Goal: Task Accomplishment & Management: Use online tool/utility

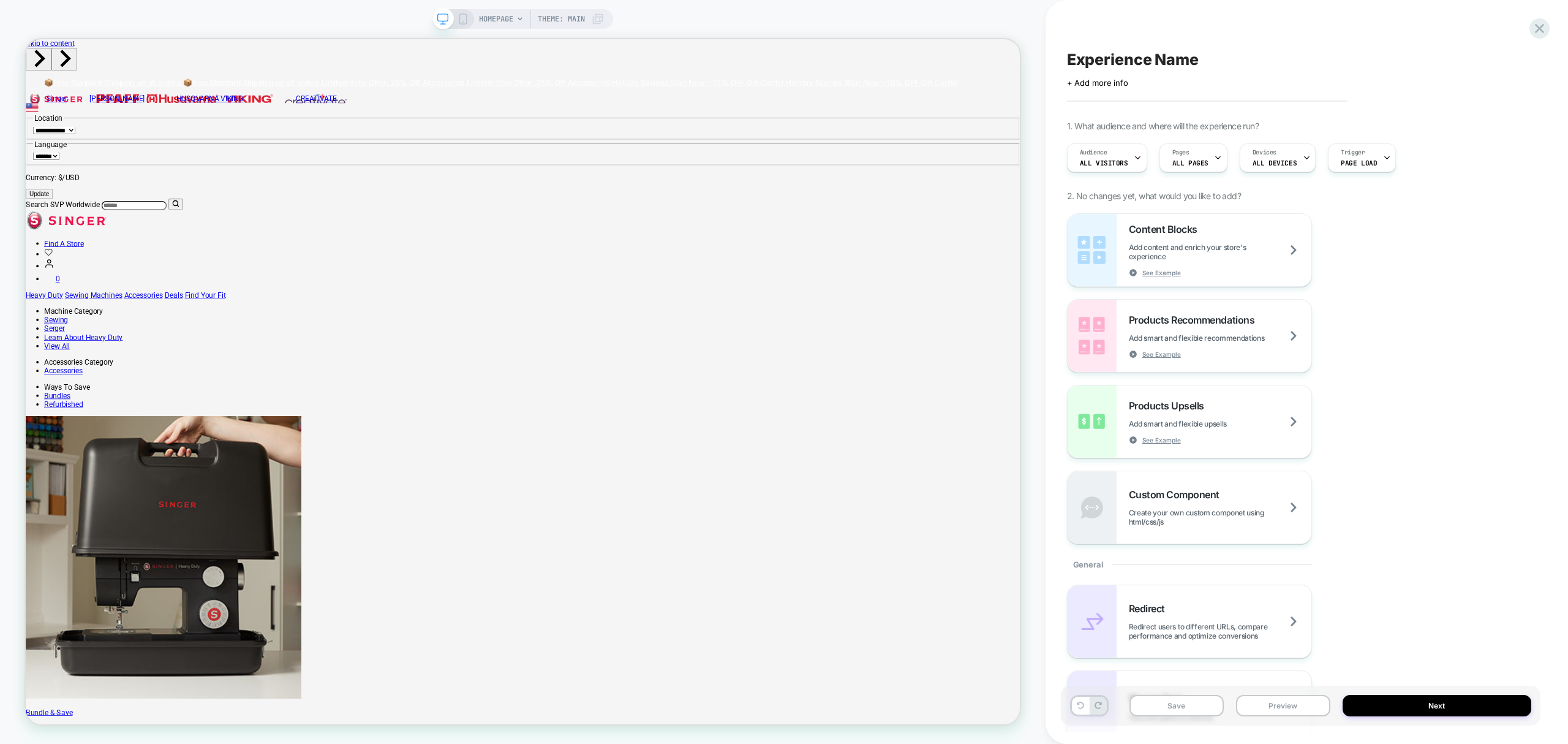
scroll to position [62, 0]
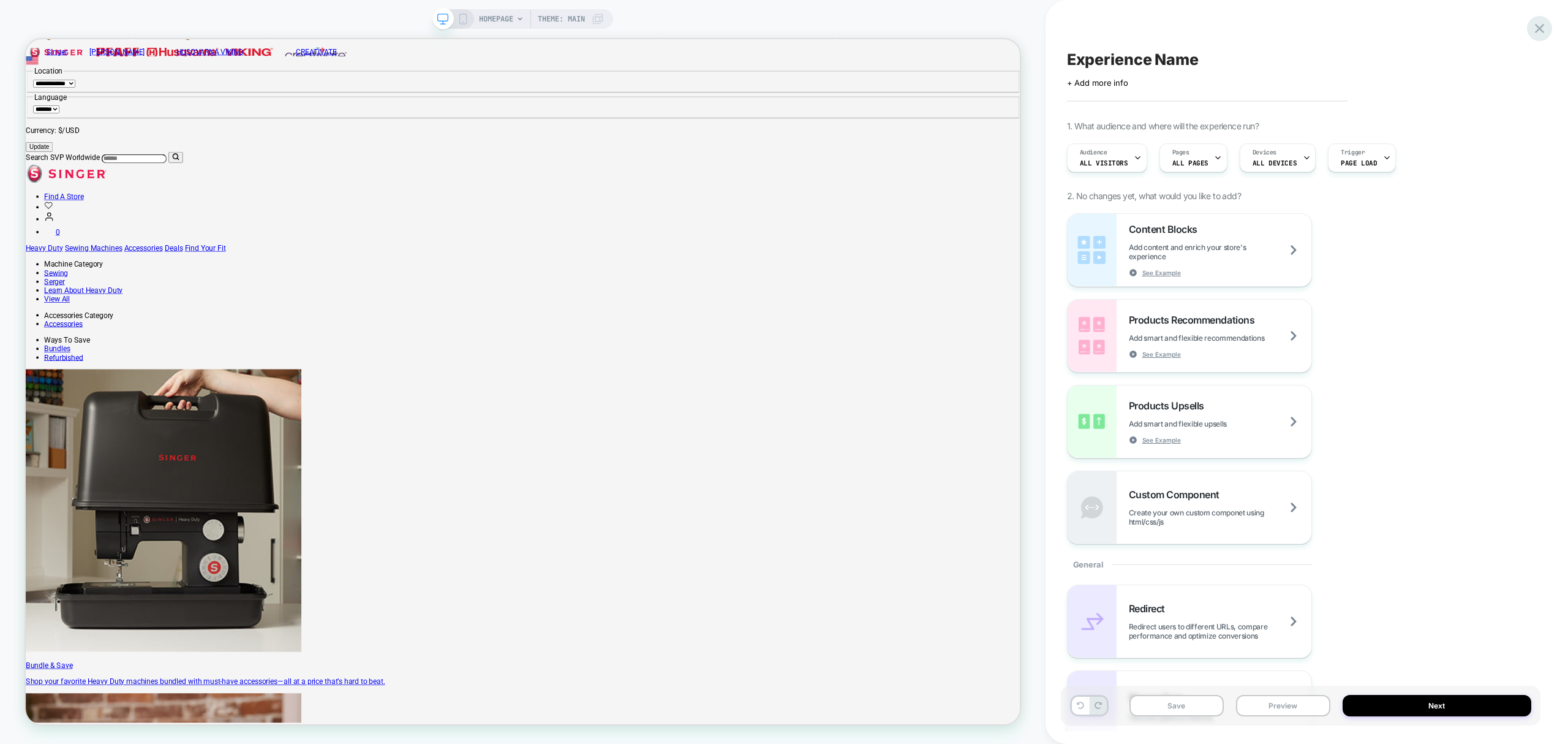
click at [1545, 33] on icon at bounding box center [1539, 28] width 16 height 16
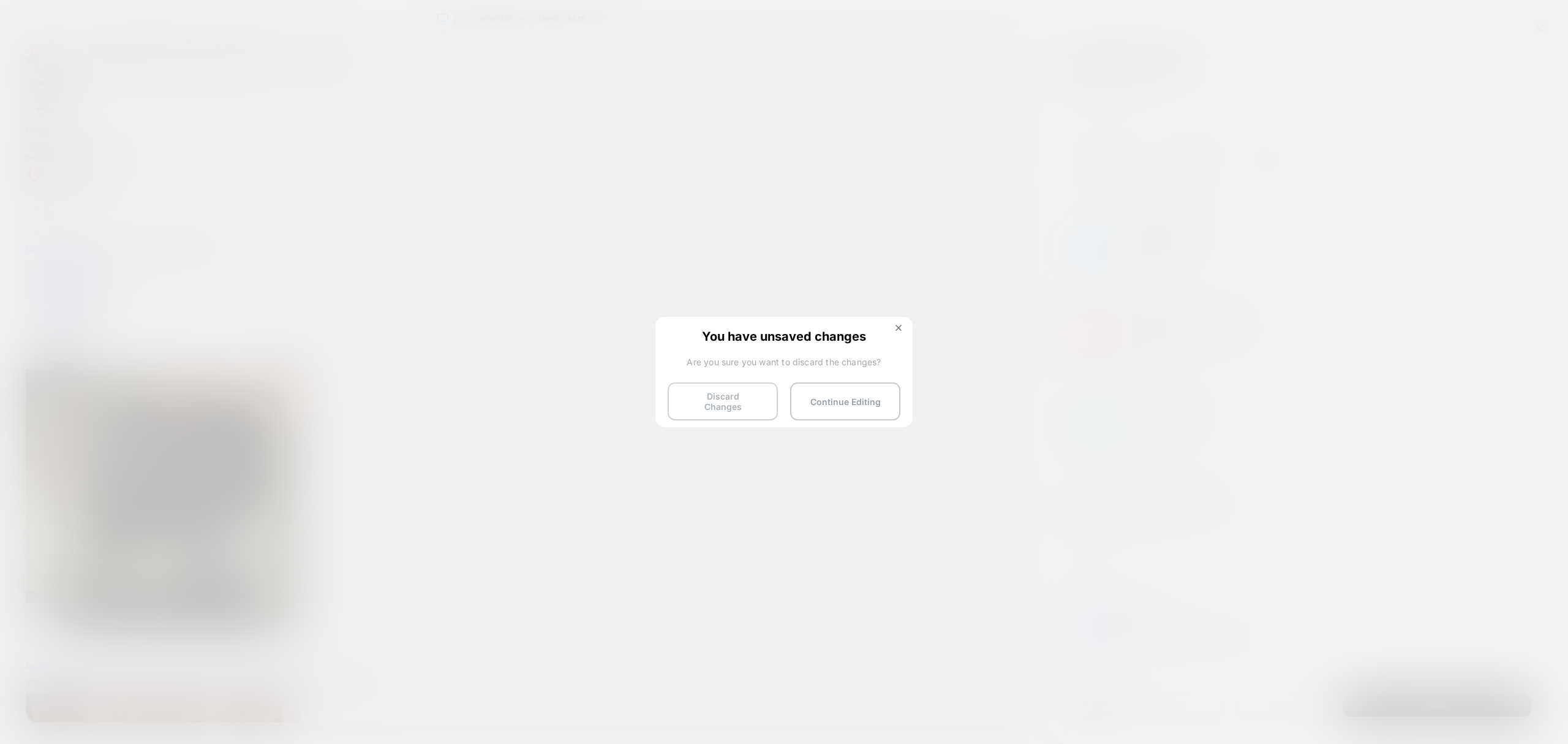
click at [733, 403] on button "Discard Changes" at bounding box center [723, 401] width 111 height 38
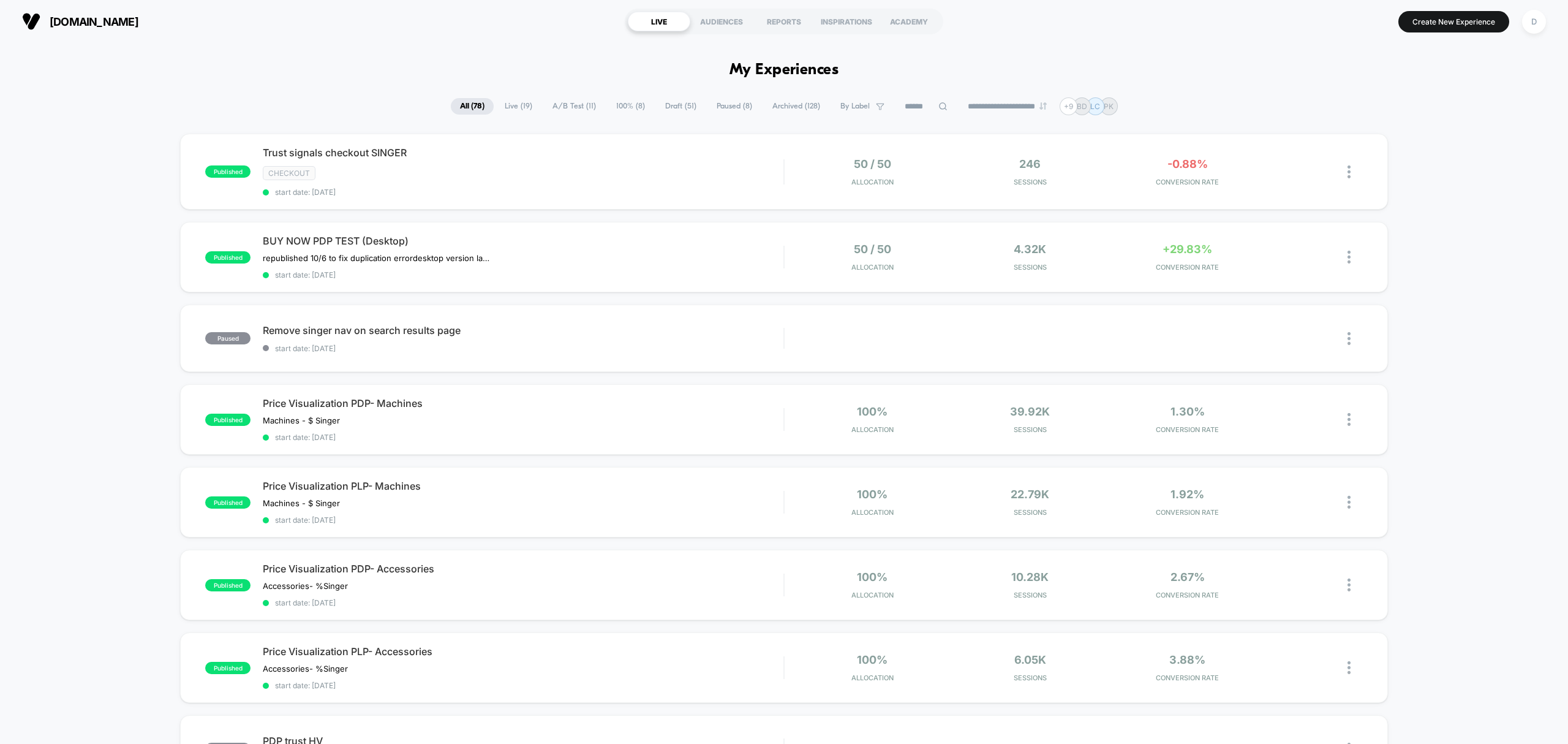
drag, startPoint x: 864, startPoint y: 207, endPoint x: 691, endPoint y: 116, distance: 195.5
click at [683, 106] on span "Draft ( 51 )" at bounding box center [681, 106] width 49 height 16
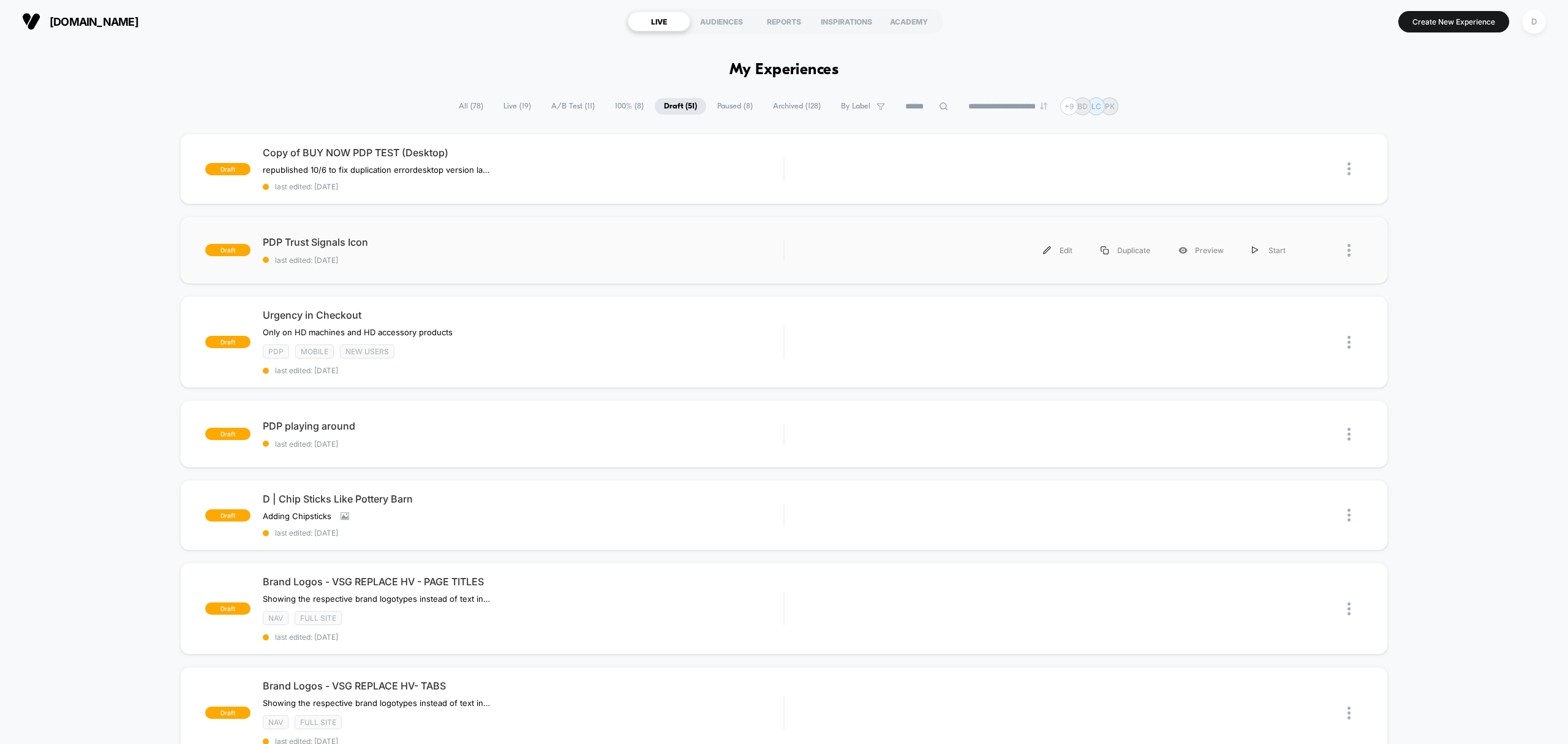
click at [425, 270] on div "draft PDP Trust Signals Icon last edited: [DATE] Edit Duplicate Preview Start" at bounding box center [784, 249] width 1207 height 67
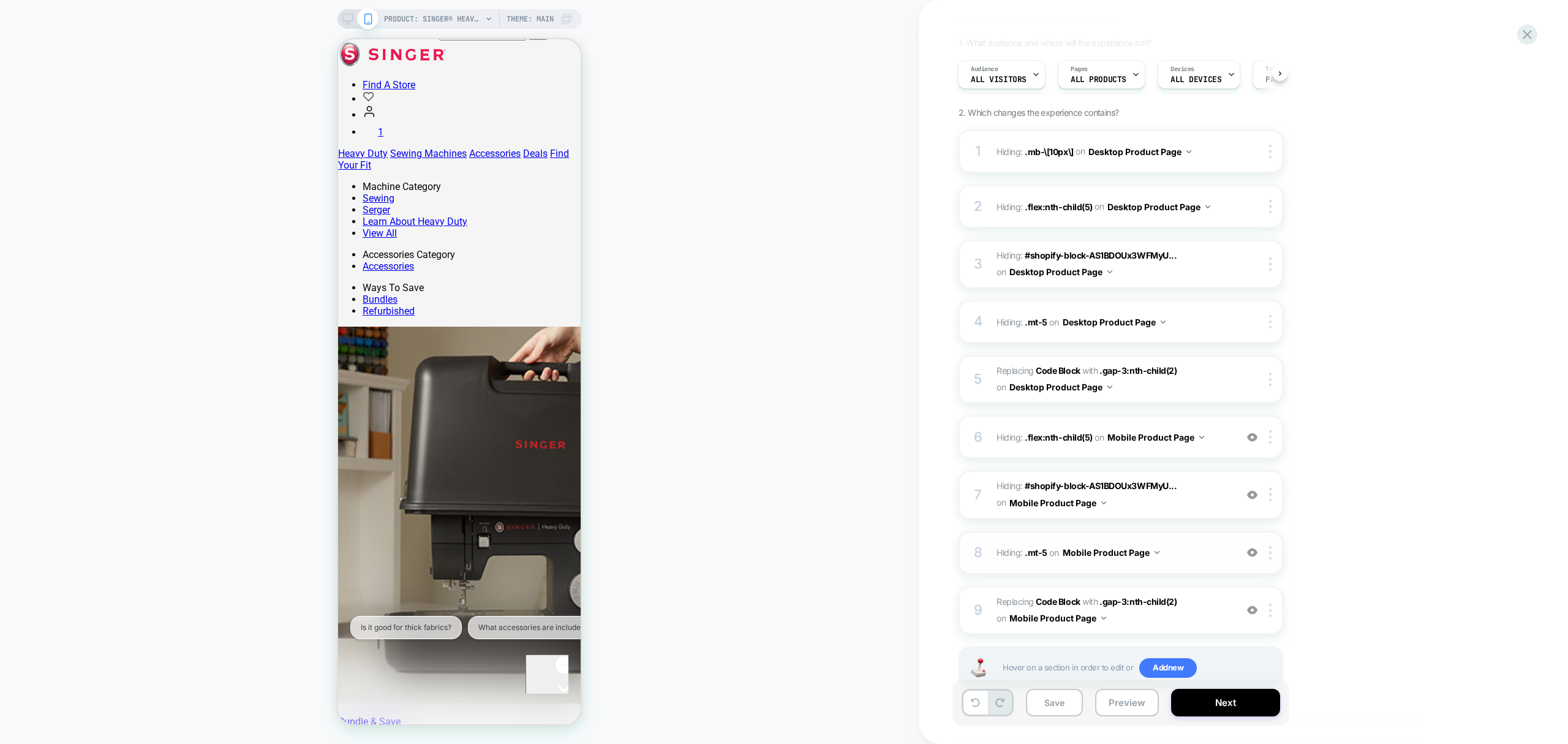
scroll to position [118, 0]
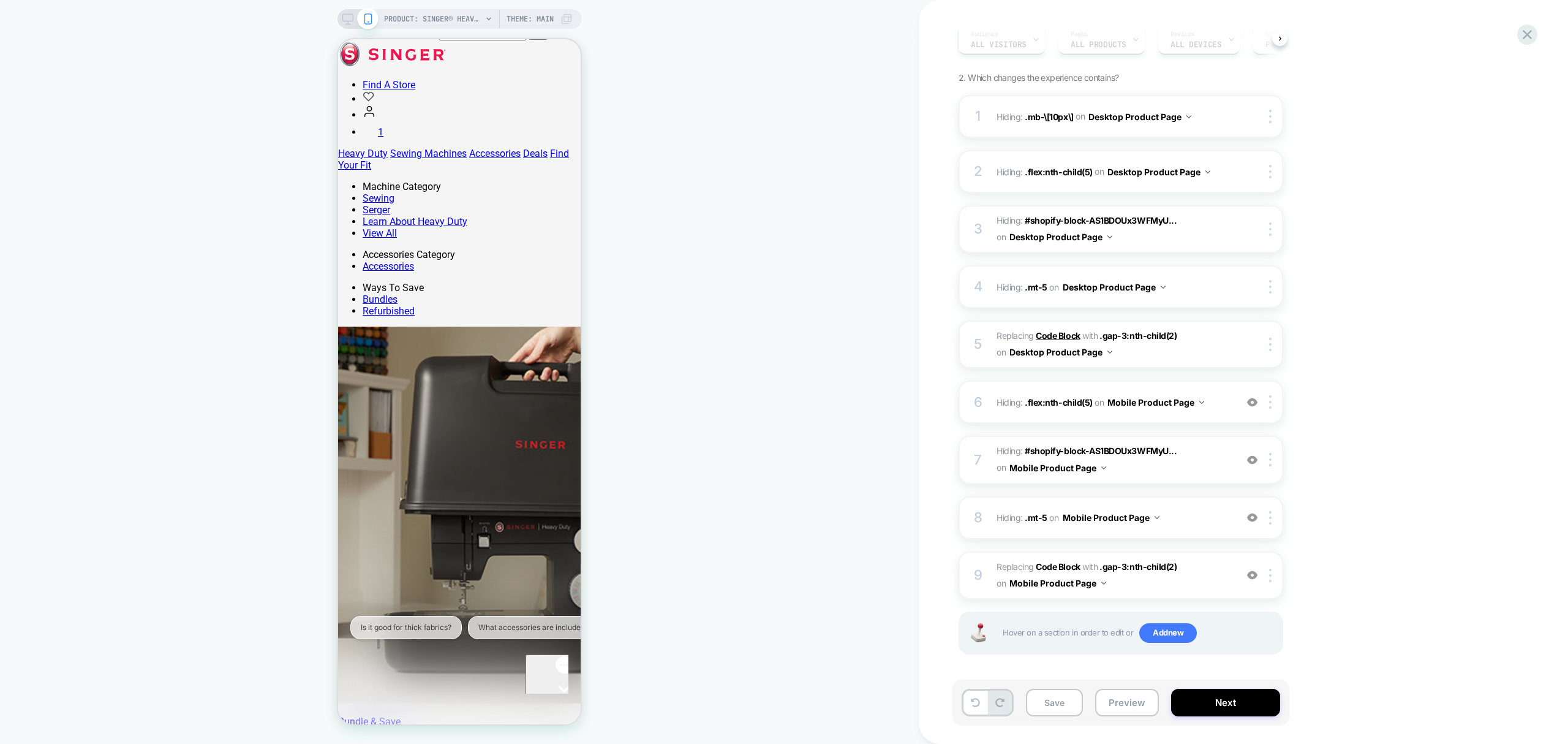
click at [1063, 332] on b "Code Block" at bounding box center [1058, 335] width 44 height 10
click at [1071, 331] on b "Code Block" at bounding box center [1058, 335] width 44 height 10
click at [1143, 328] on span "Replacing Code Block WITH .gap-3:nth-child(2) .gap-3:nth-child(2) on Desktop Pr…" at bounding box center [1113, 344] width 233 height 33
click at [1143, 335] on span ".gap-3:nth-child(2)" at bounding box center [1138, 335] width 77 height 10
click at [342, 15] on icon at bounding box center [347, 19] width 11 height 11
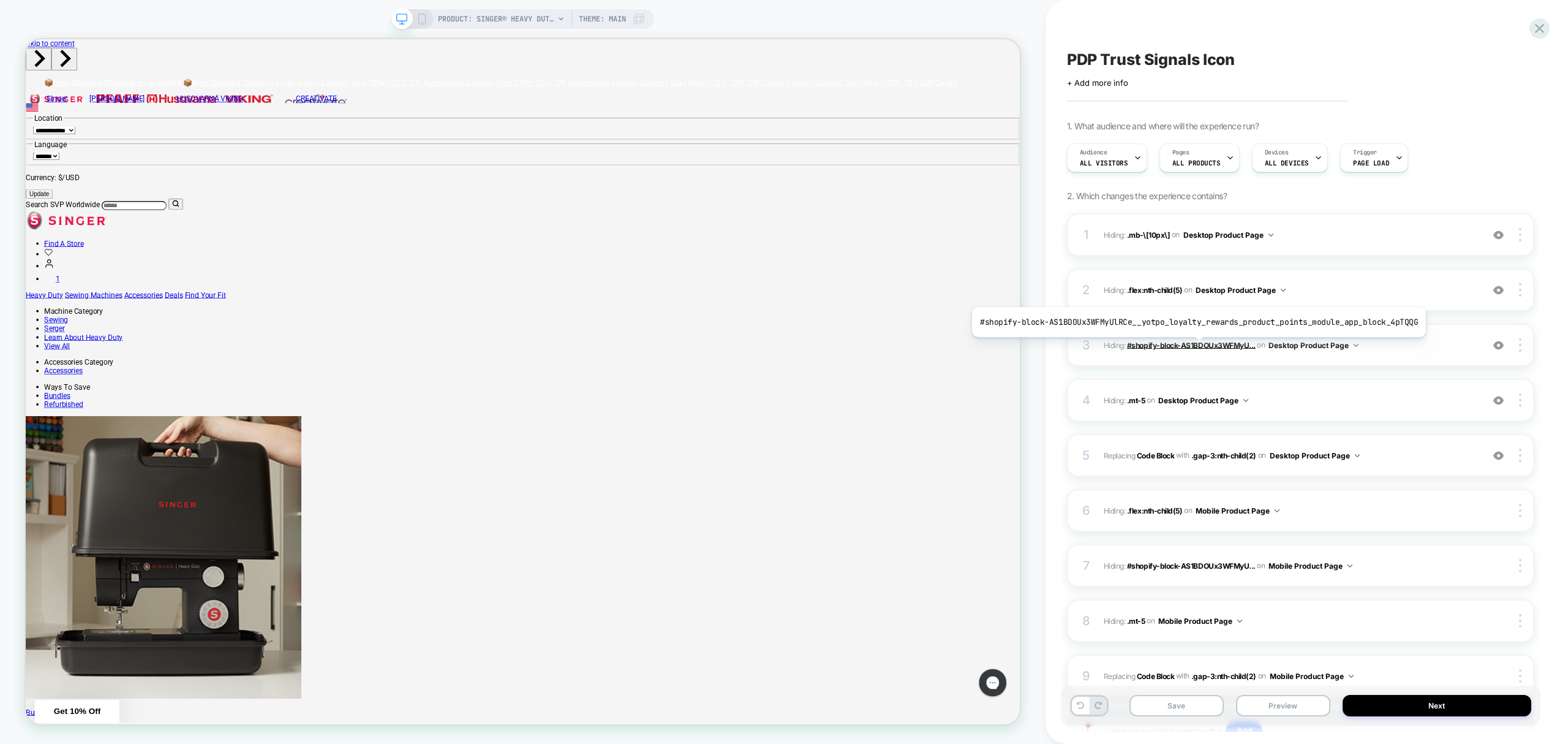
click at [1194, 346] on span "#shopify-block-AS1BDOUx3WFMyU..." at bounding box center [1191, 345] width 128 height 9
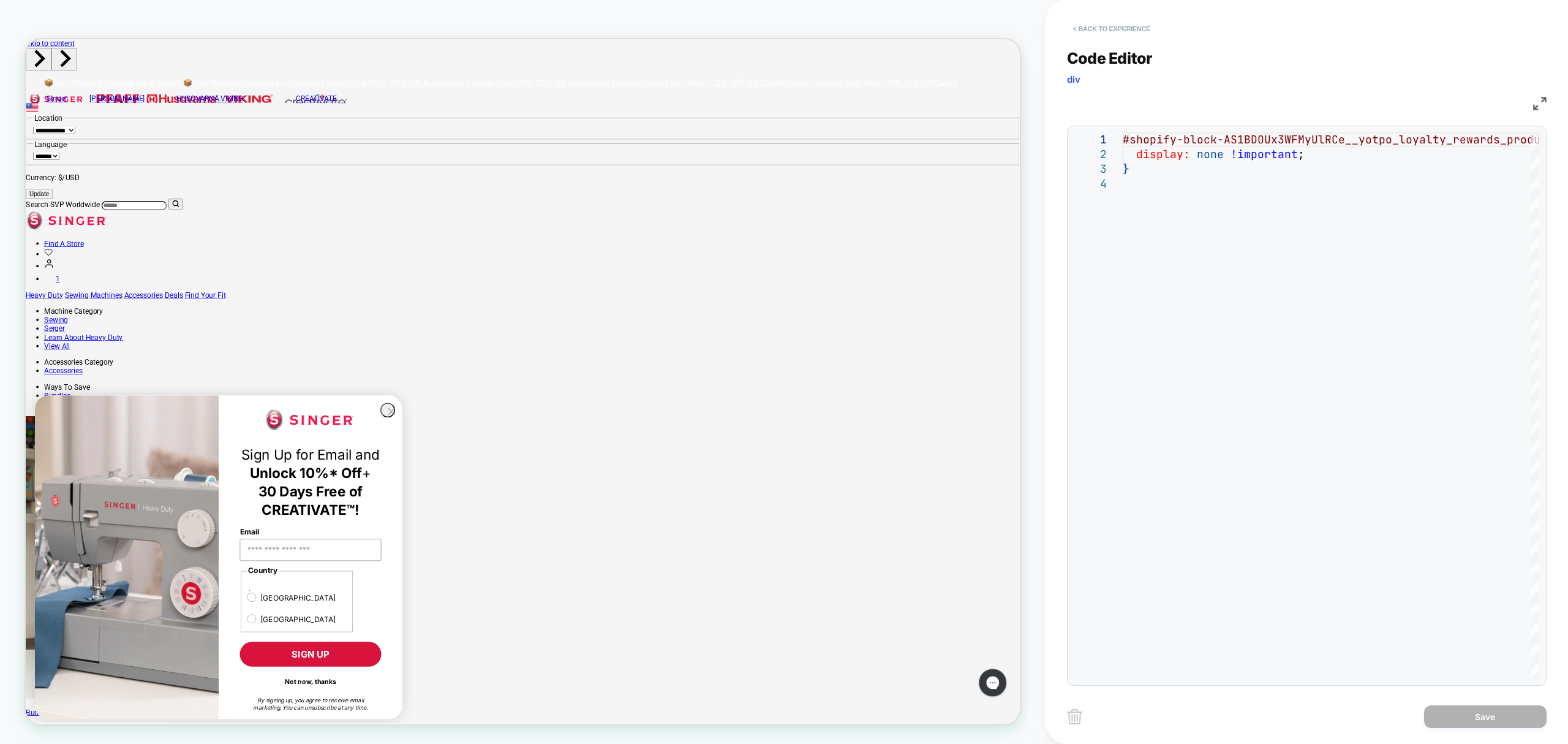
click at [1100, 26] on button "< Back to experience" at bounding box center [1111, 28] width 89 height 20
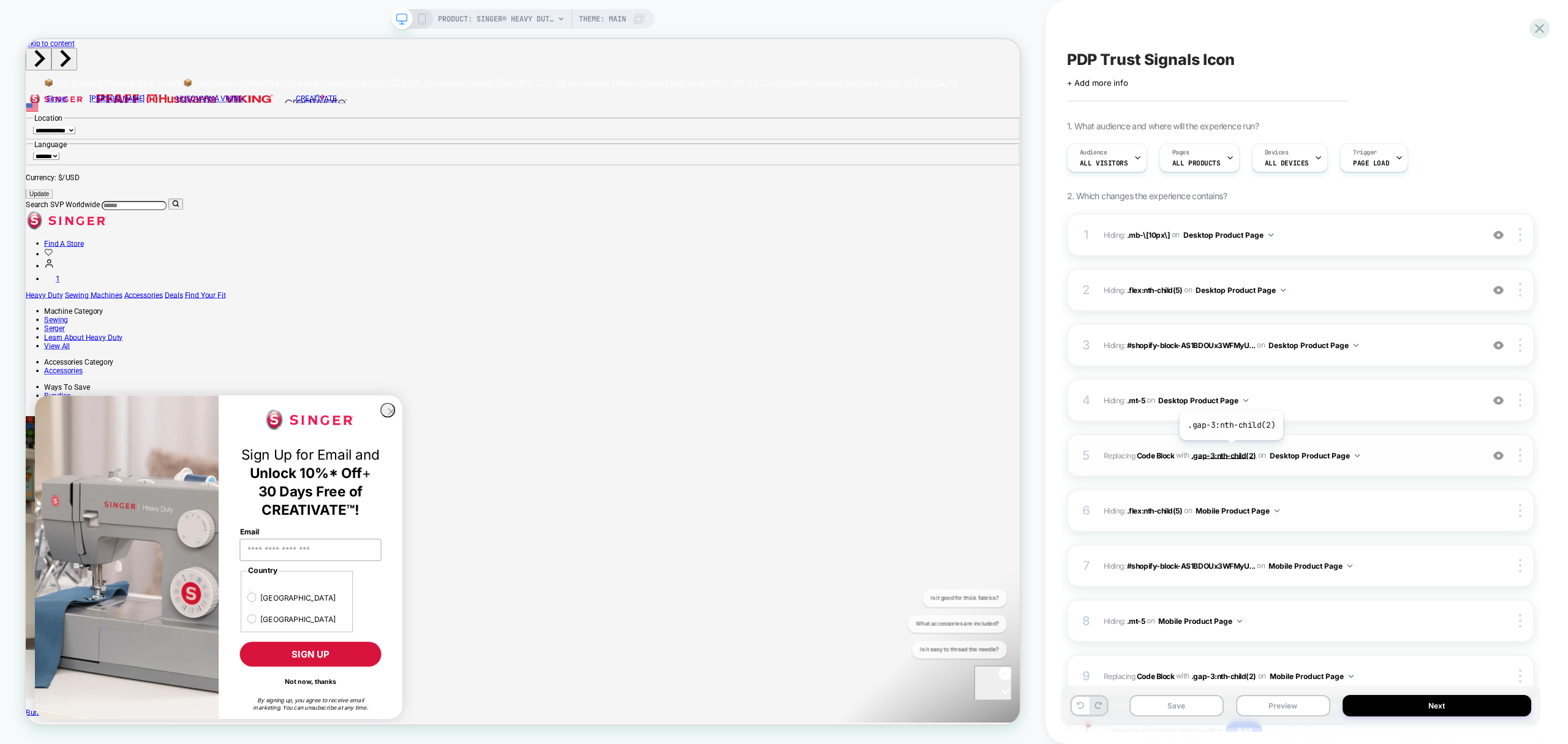
click at [1230, 450] on span ".gap-3:nth-child(2)" at bounding box center [1223, 455] width 65 height 9
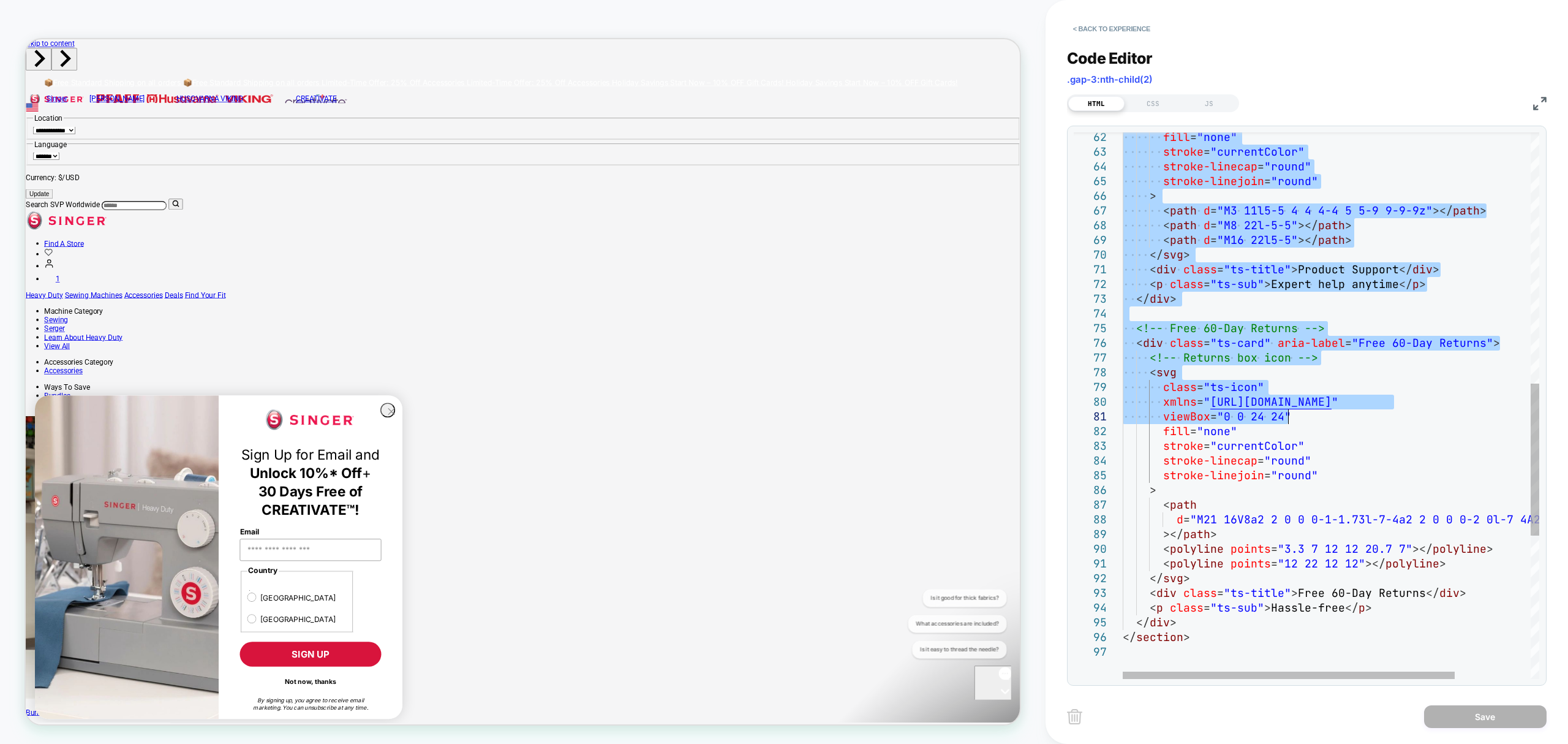
type textarea "**********"
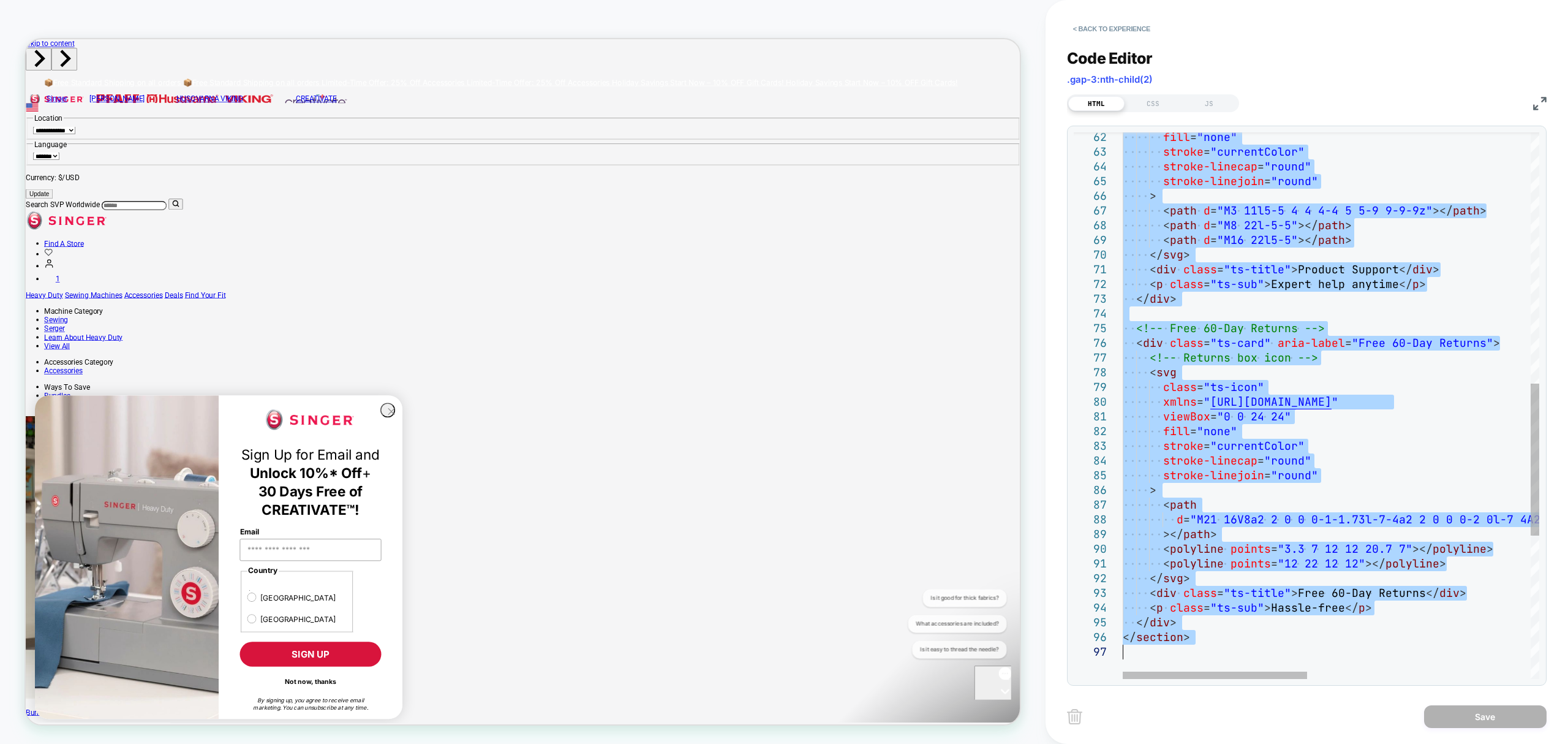
drag, startPoint x: 1125, startPoint y: 137, endPoint x: 1264, endPoint y: 658, distance: 539.2
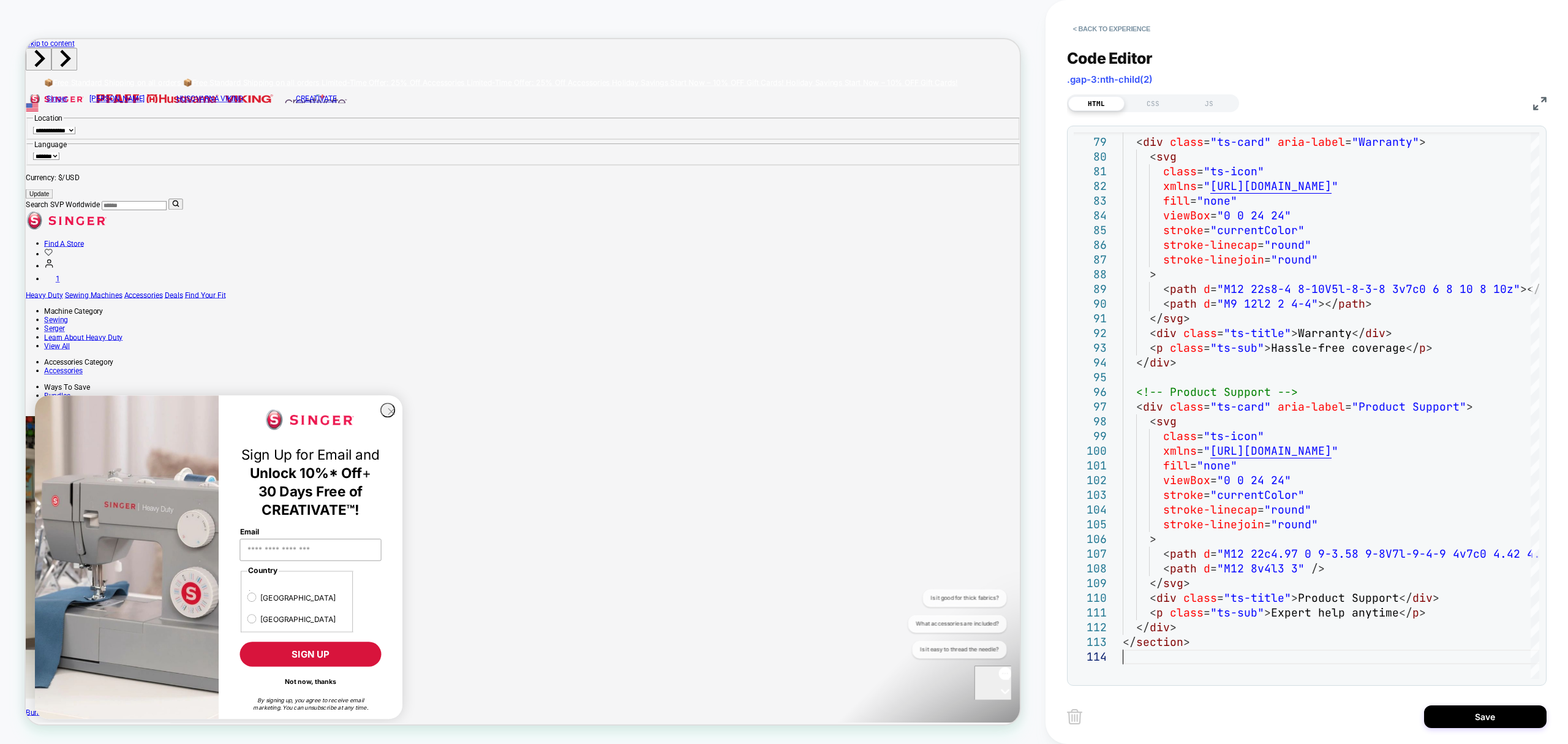
click at [504, 546] on icon "Close dialog" at bounding box center [513, 535] width 20 height 20
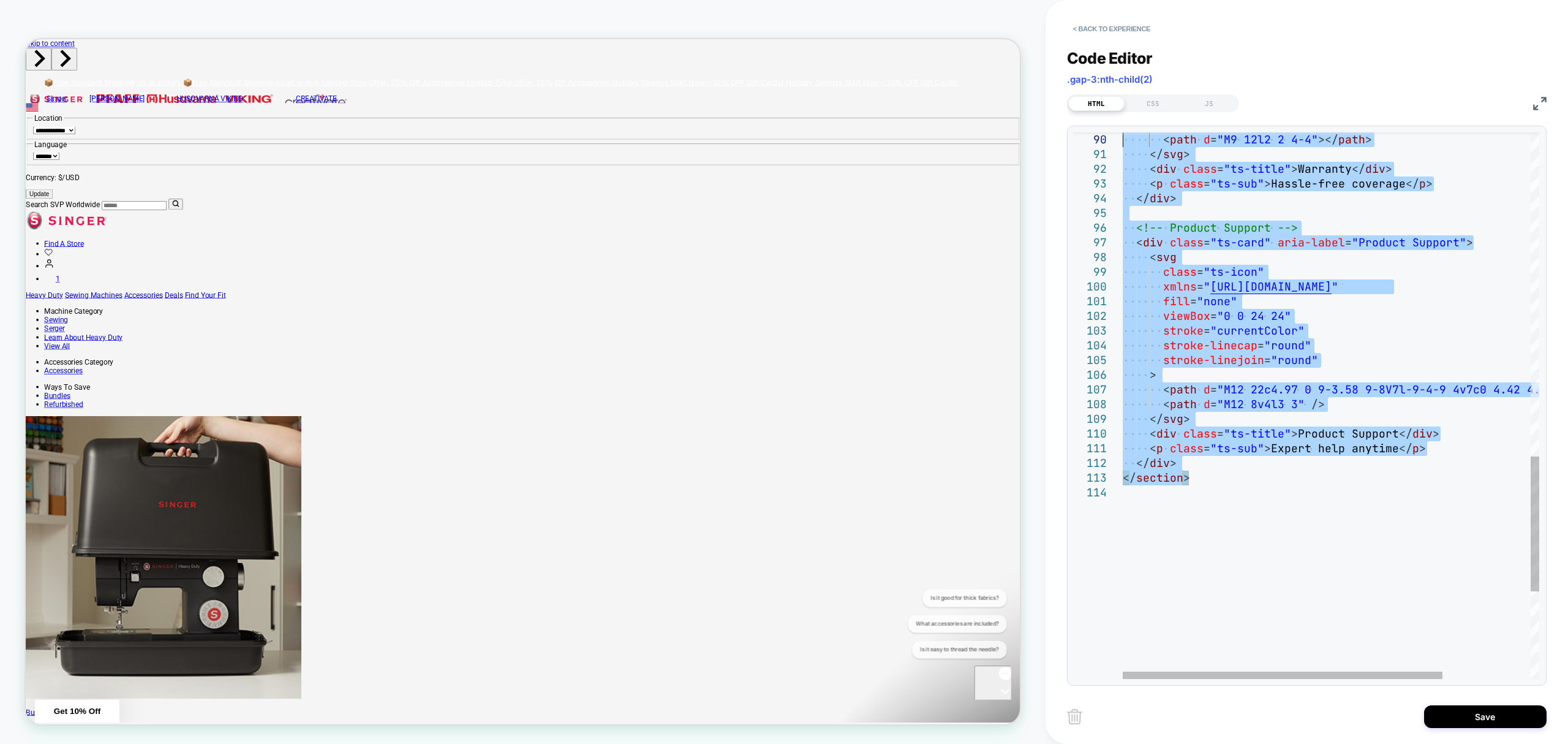
type textarea "**********"
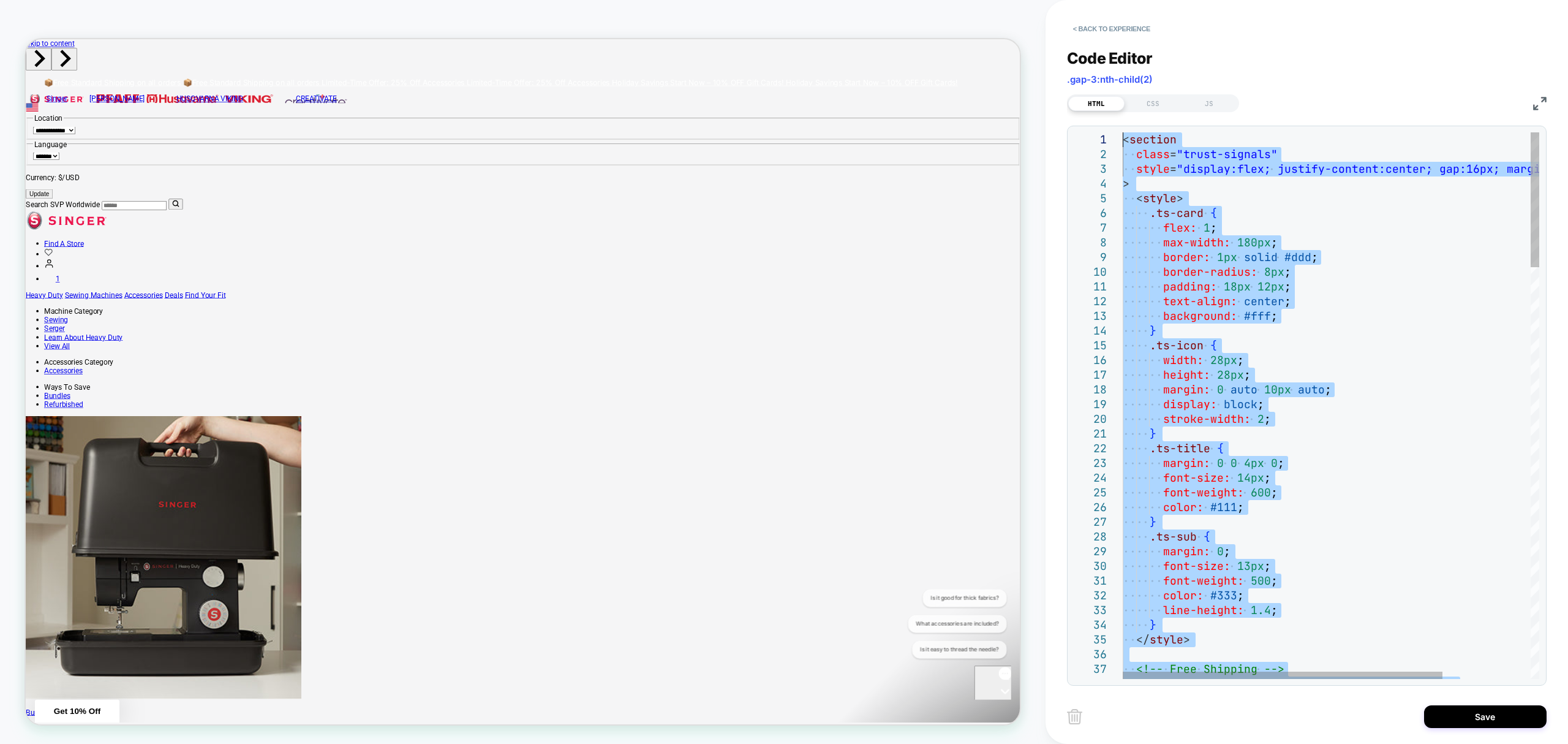
drag, startPoint x: 1206, startPoint y: 476, endPoint x: 824, endPoint y: -76, distance: 671.3
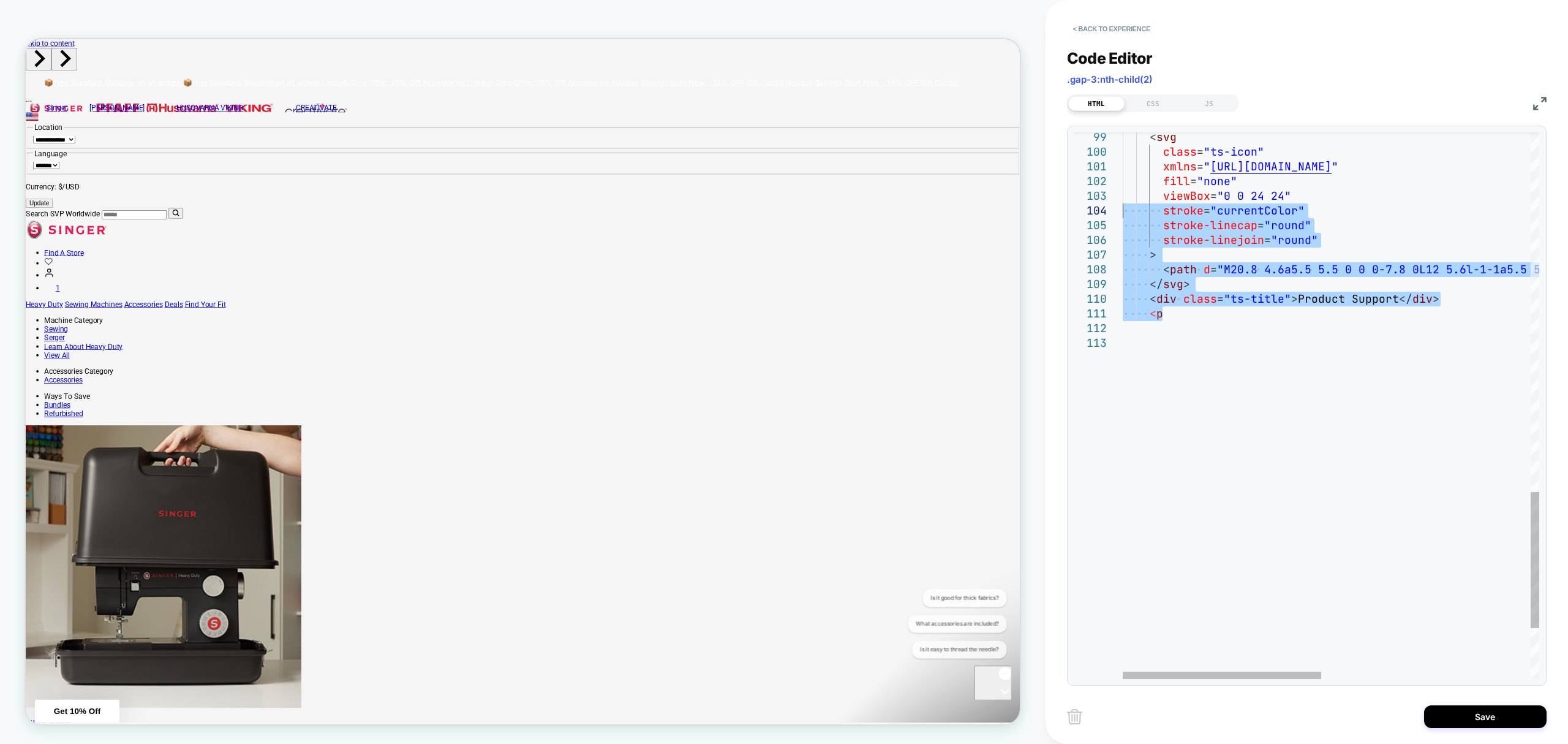
type textarea "**********"
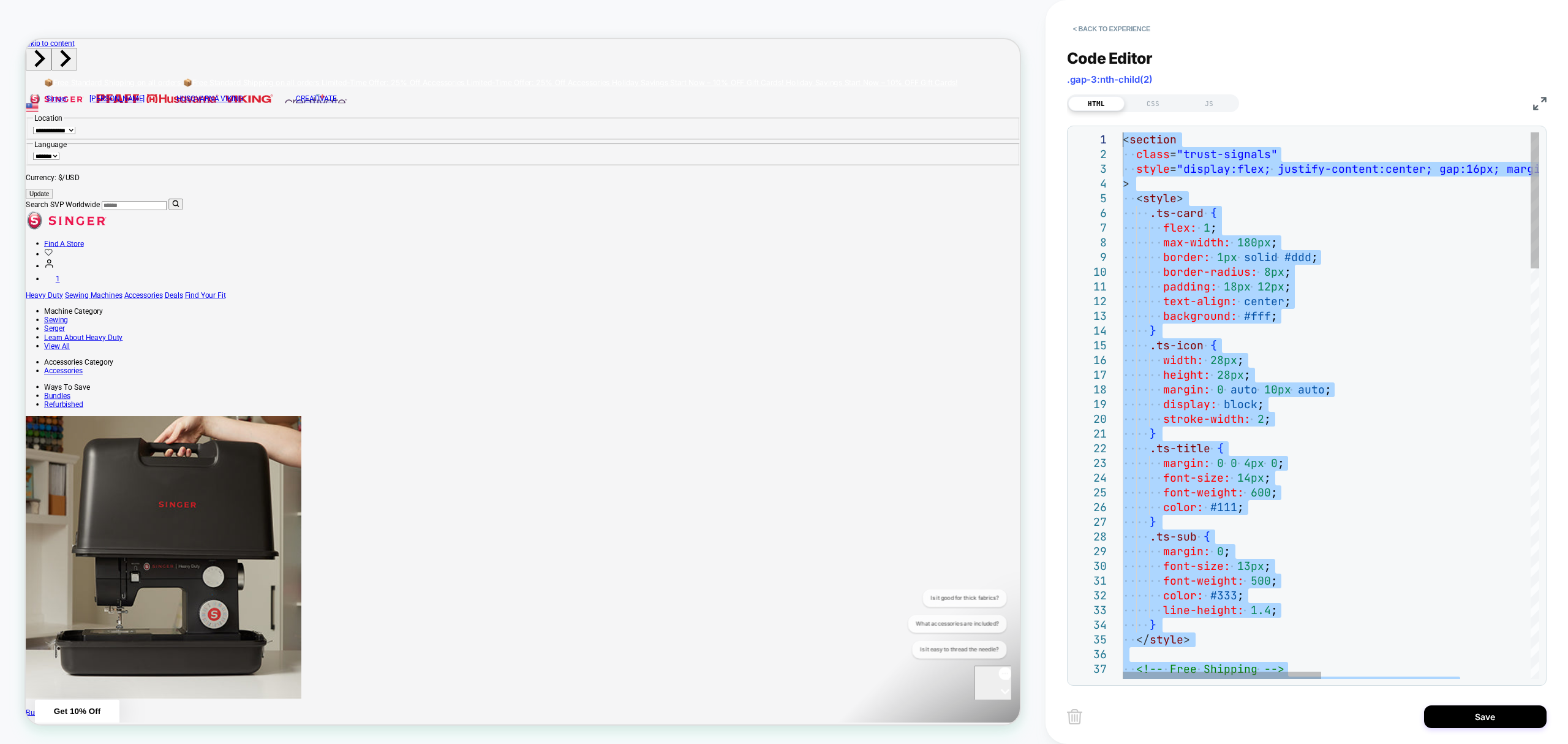
drag, startPoint x: 1184, startPoint y: 310, endPoint x: 1062, endPoint y: -91, distance: 419.1
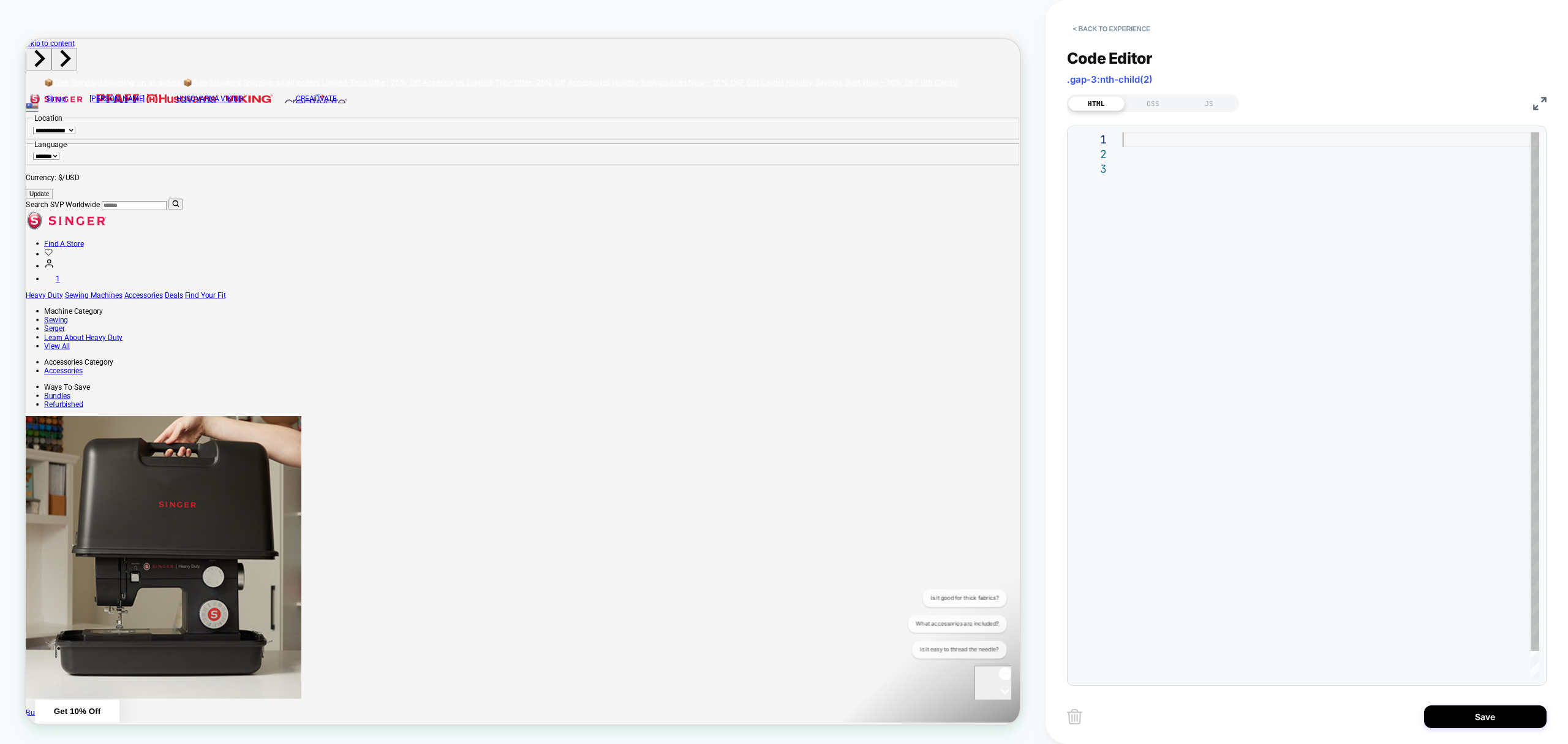
type textarea "**********"
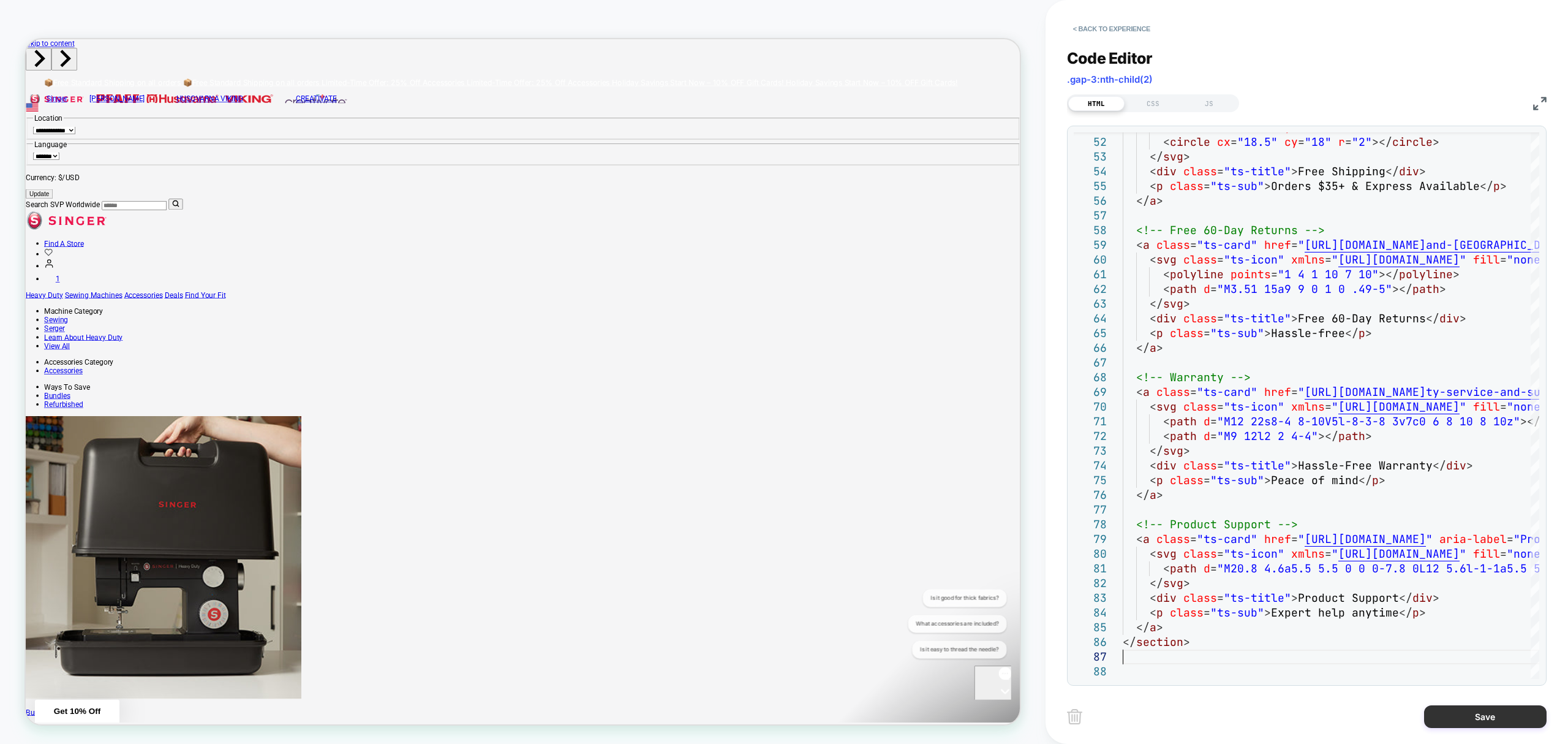
click at [1466, 717] on button "Save" at bounding box center [1485, 717] width 123 height 23
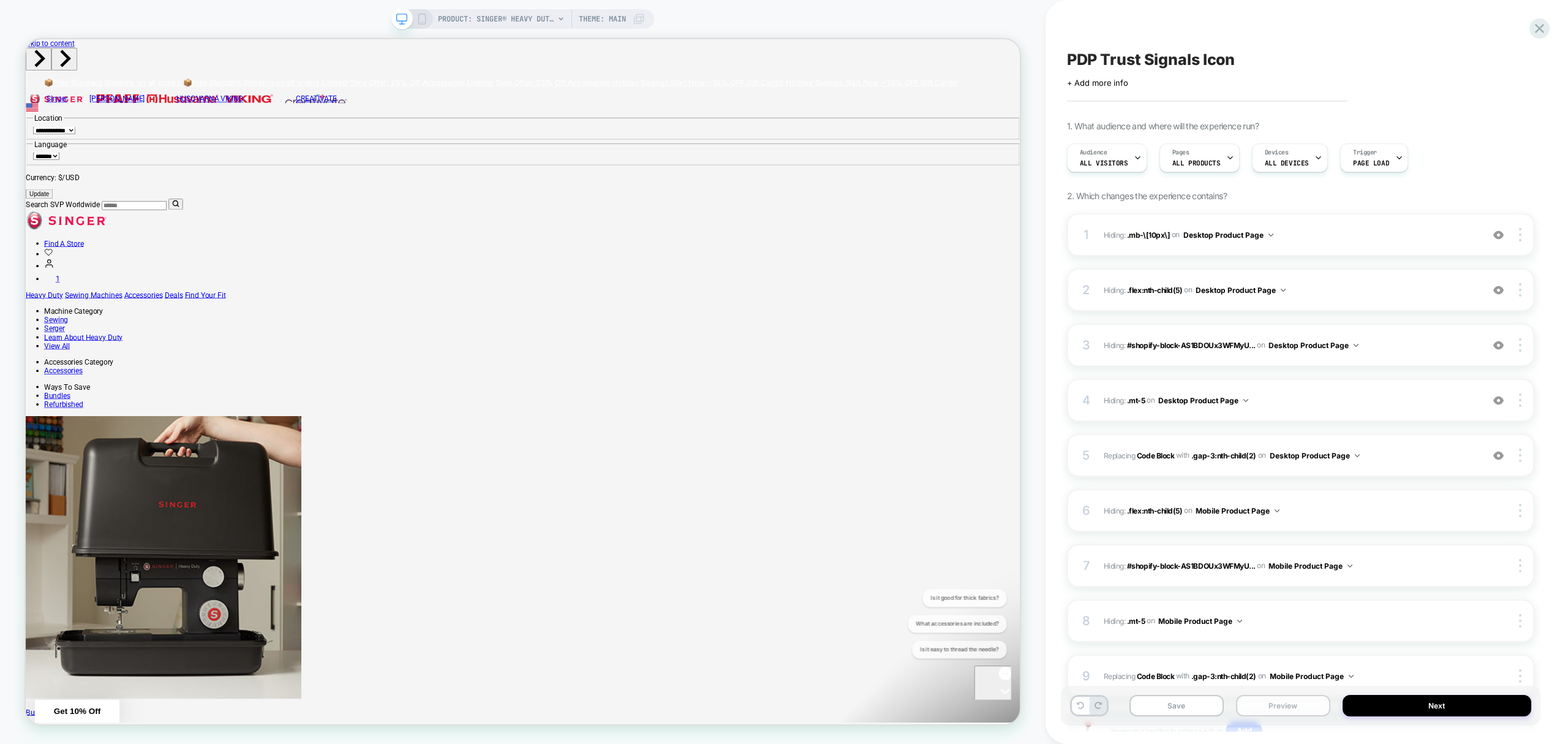
click at [1265, 711] on button "Preview" at bounding box center [1283, 705] width 94 height 21
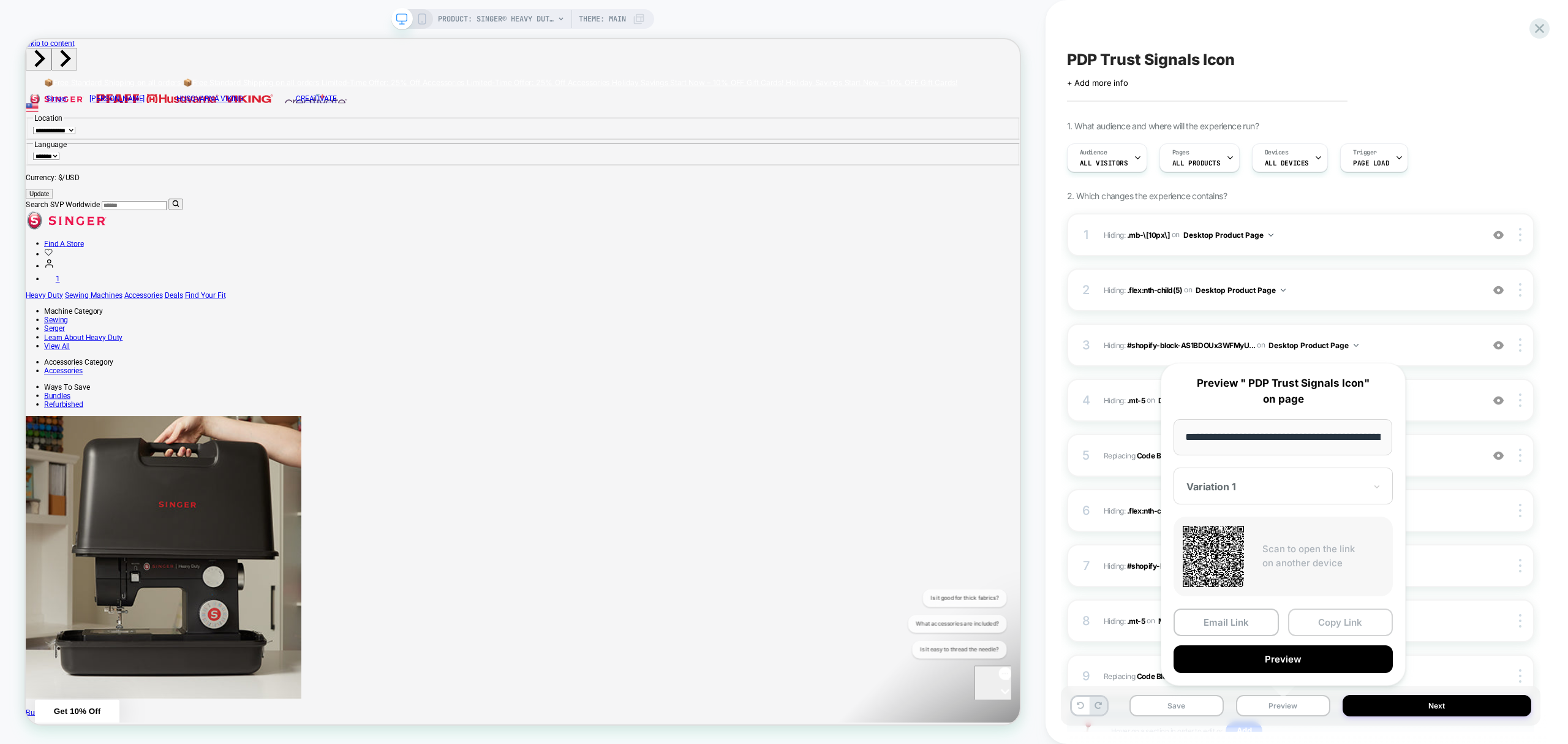
click at [1343, 621] on button "Copy Link" at bounding box center [1341, 622] width 105 height 27
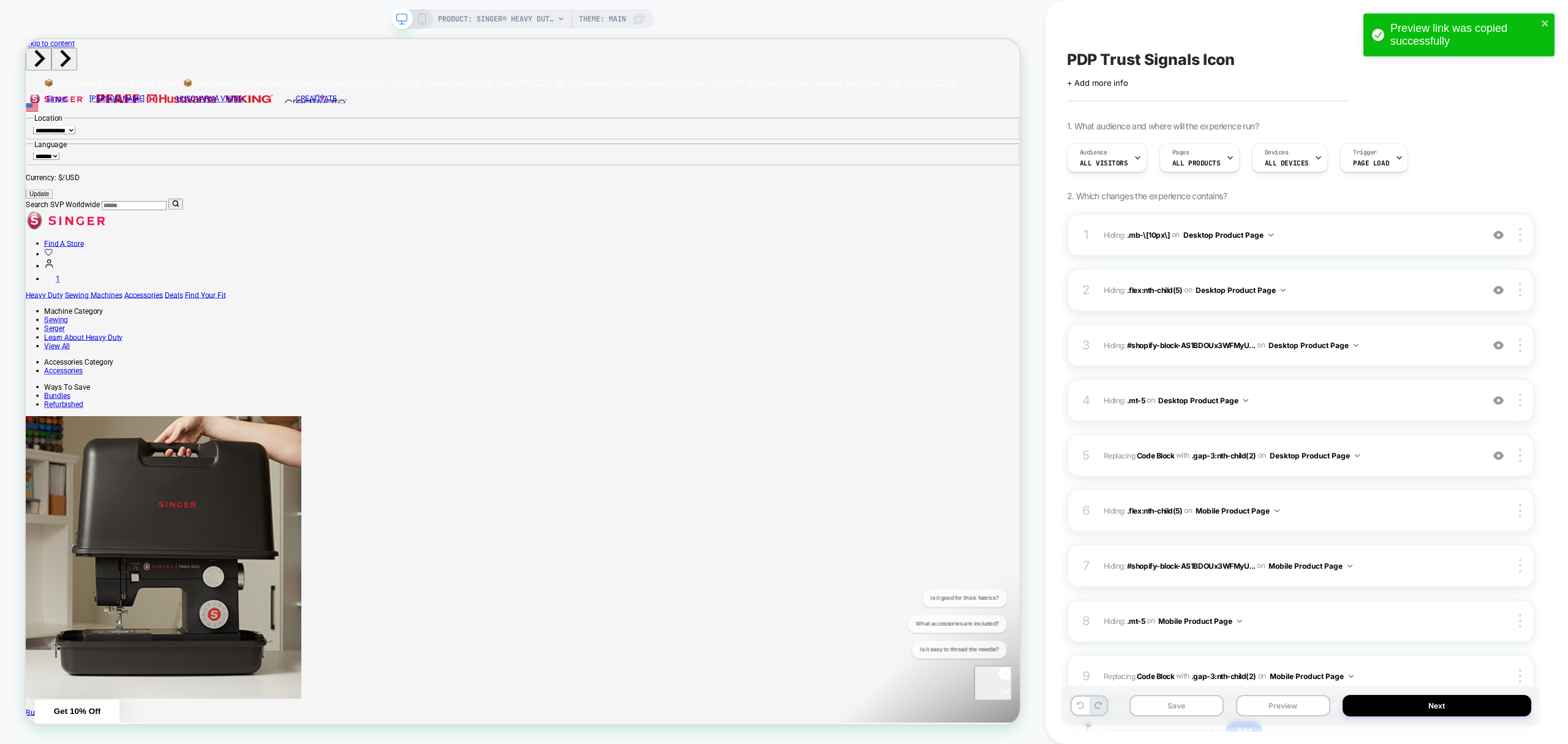
click at [427, 20] on div "PRODUCT: SINGER® Heavy Duty 4452 Rosewater Pink Sewing Machine Theme: MAIN" at bounding box center [522, 19] width 263 height 20
click at [1171, 705] on button "Save" at bounding box center [1176, 705] width 94 height 21
click at [423, 16] on icon at bounding box center [422, 19] width 11 height 11
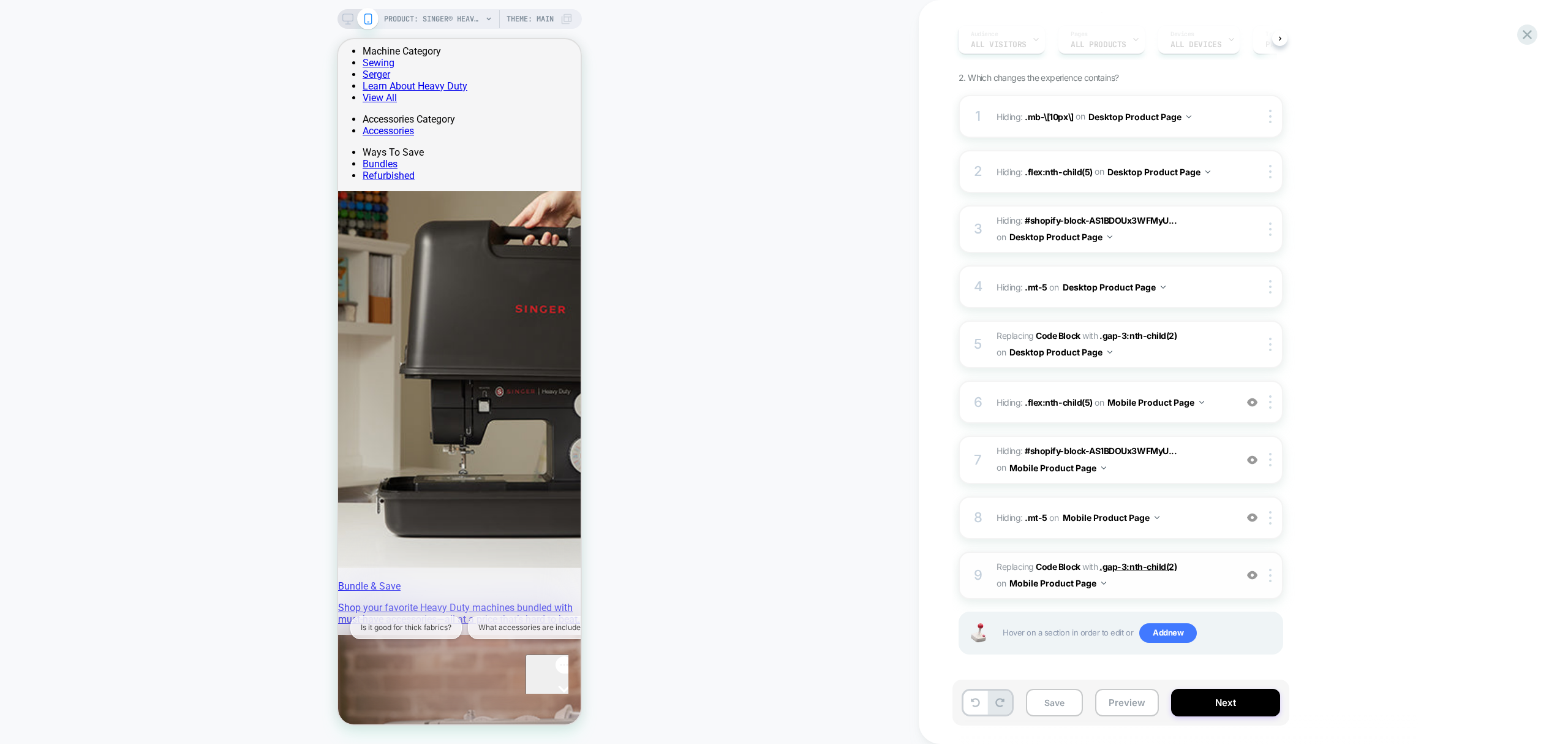
click at [1151, 559] on span "Replacing Code Block WITH .gap-3:nth-child(2) .gap-3:nth-child(2) on Mobile Pro…" at bounding box center [1113, 575] width 233 height 33
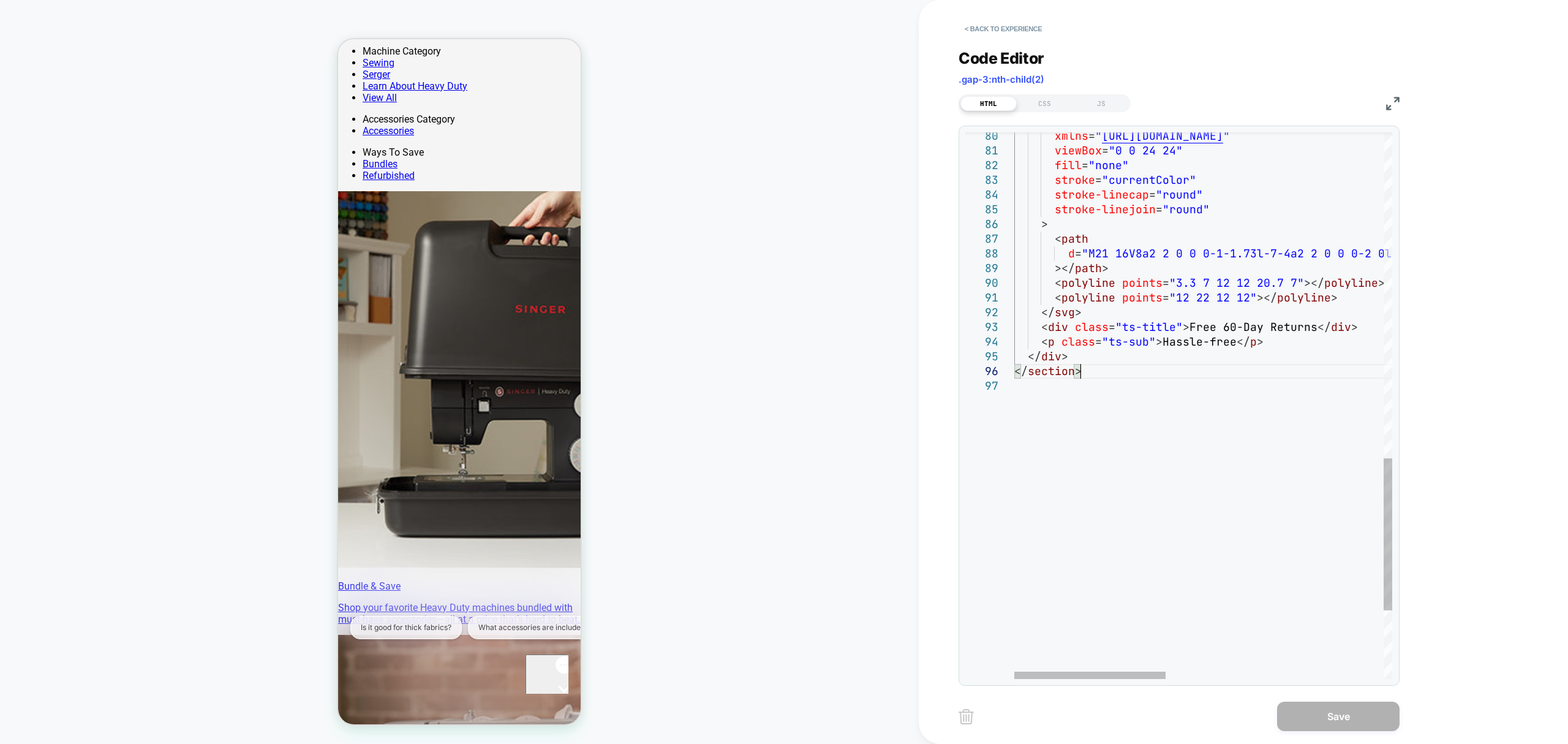
type textarea "**********"
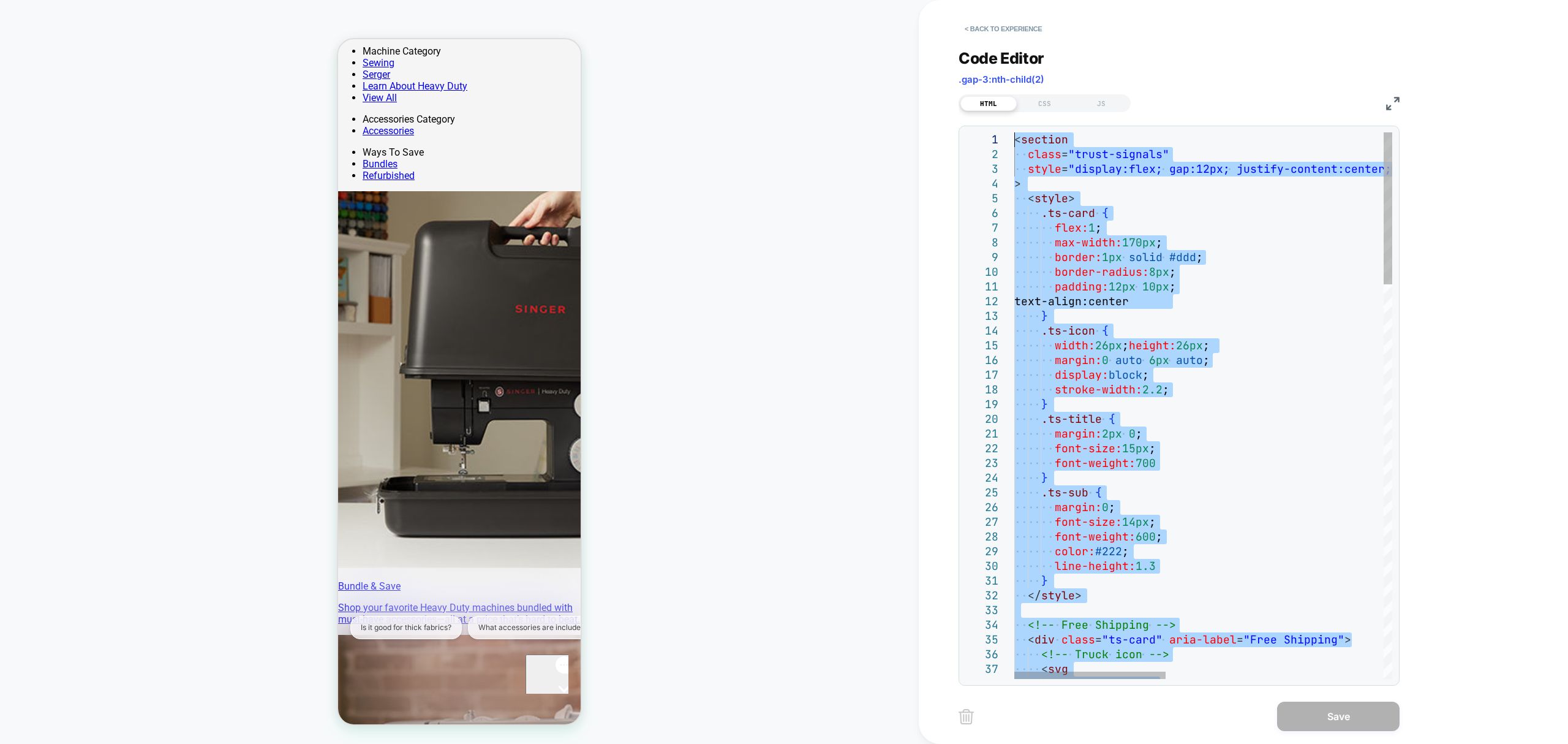
drag, startPoint x: 1092, startPoint y: 378, endPoint x: 908, endPoint y: -100, distance: 512.2
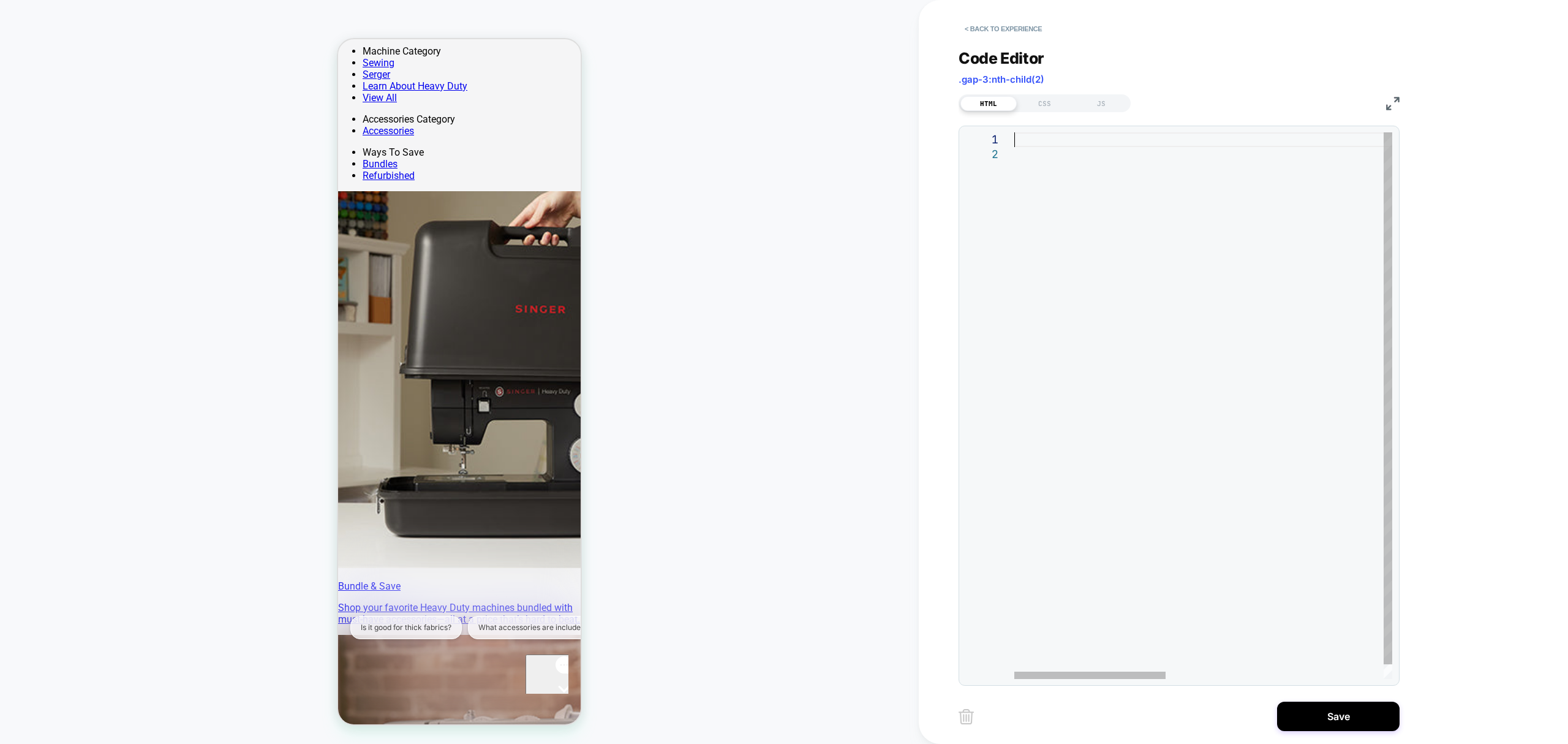
type textarea "**********"
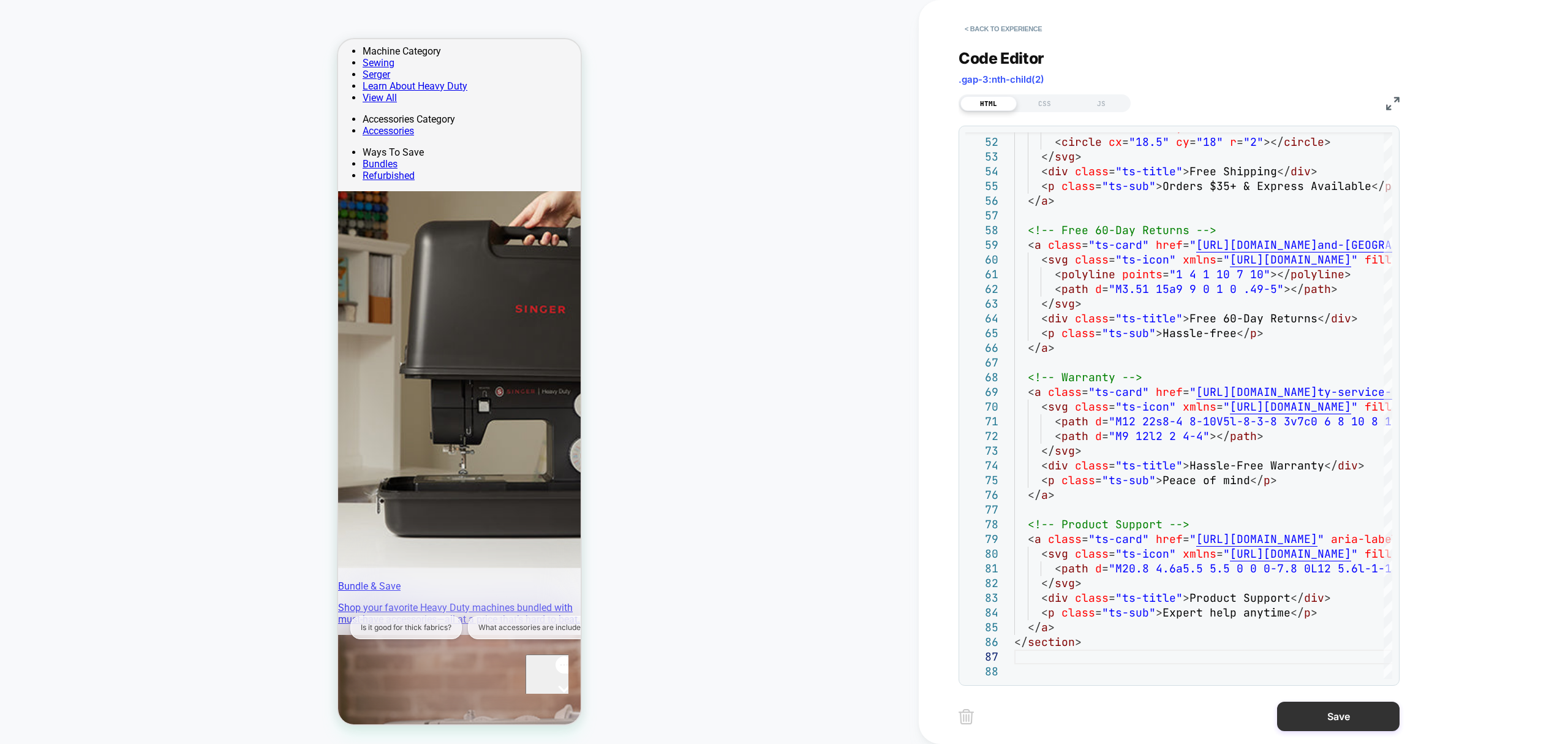
click at [1326, 718] on button "Save" at bounding box center [1338, 716] width 123 height 30
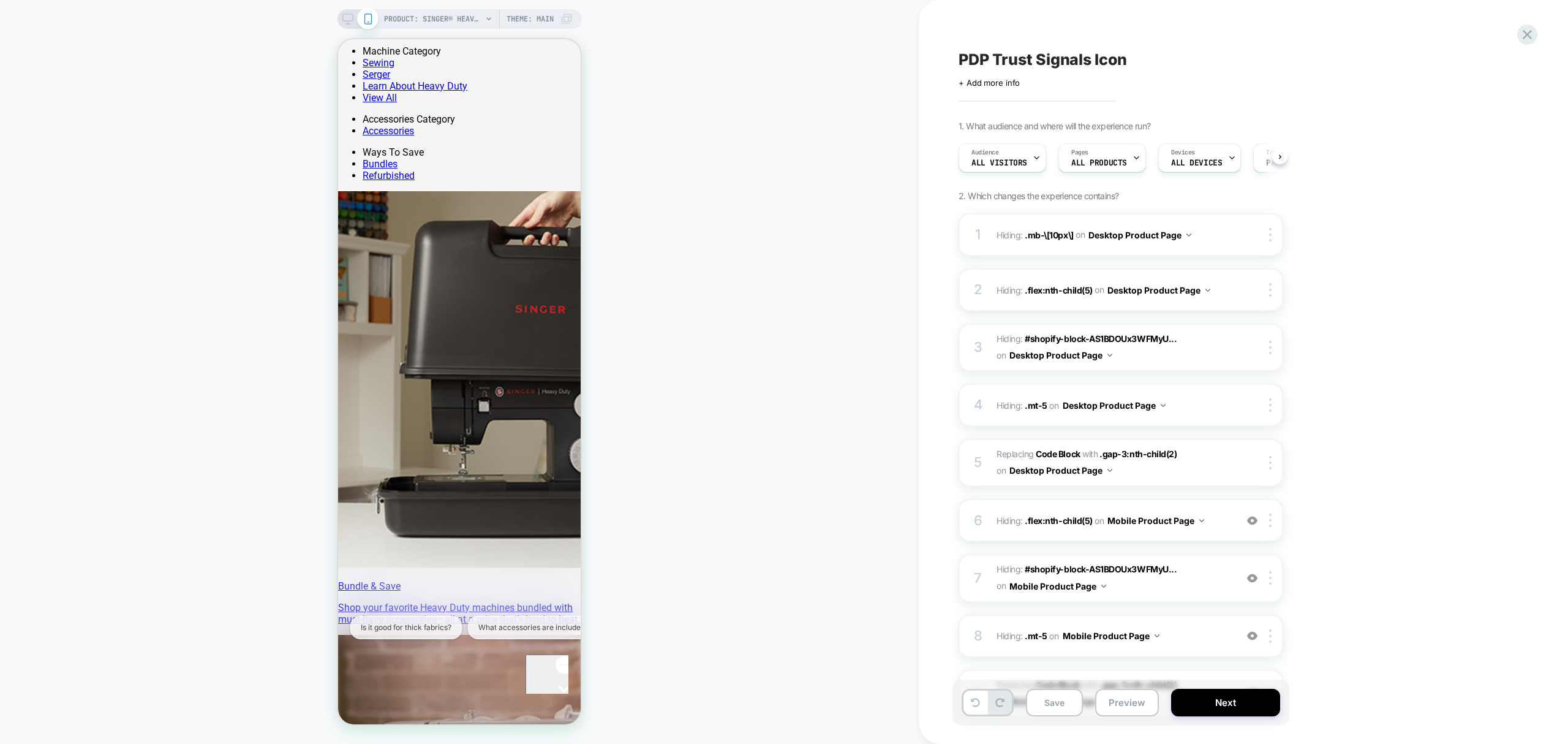
scroll to position [0, 1]
click at [1037, 705] on button "Save" at bounding box center [1054, 702] width 57 height 27
click at [1117, 707] on button "Preview" at bounding box center [1126, 702] width 64 height 27
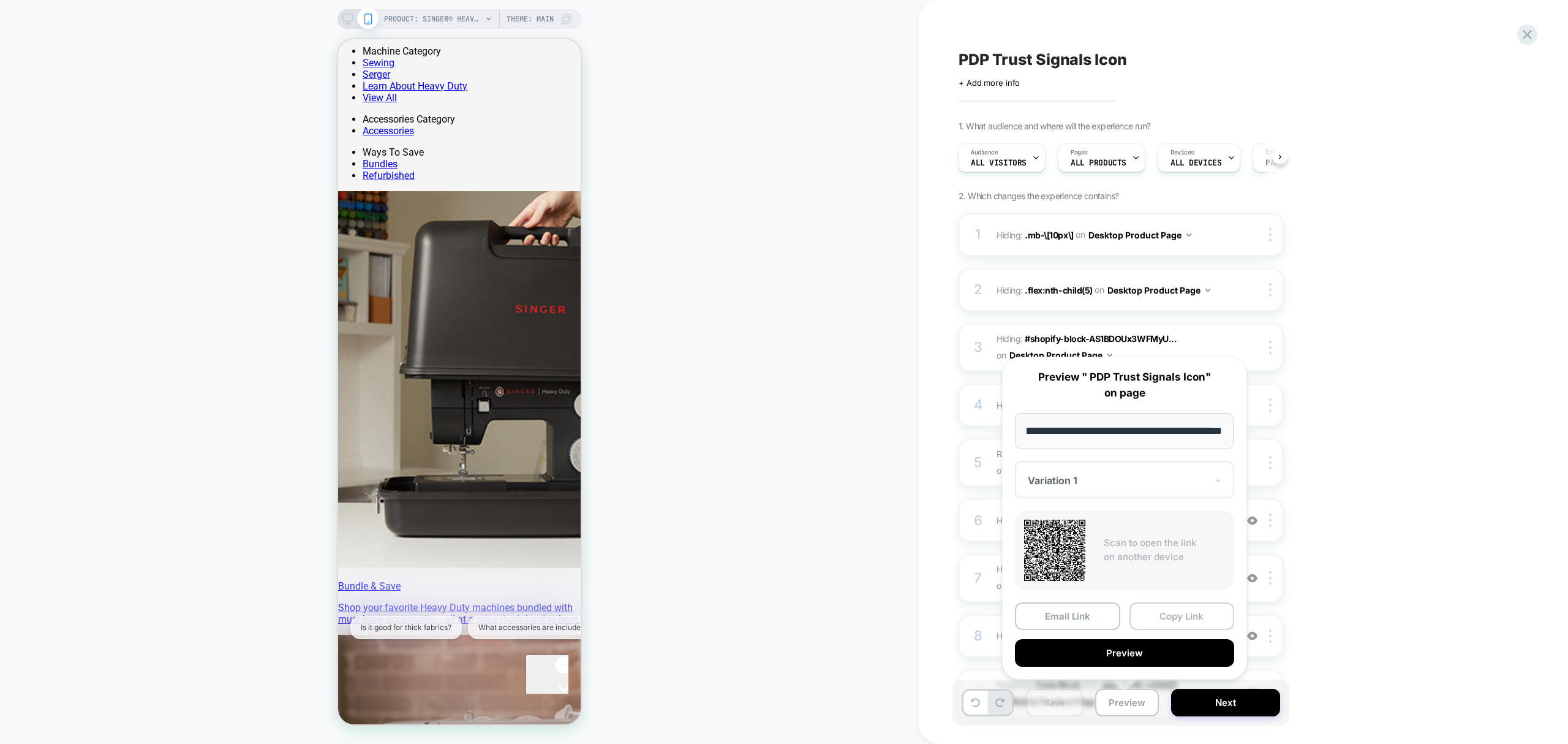
scroll to position [0, 0]
click at [1223, 610] on button "Copy Link" at bounding box center [1182, 616] width 105 height 27
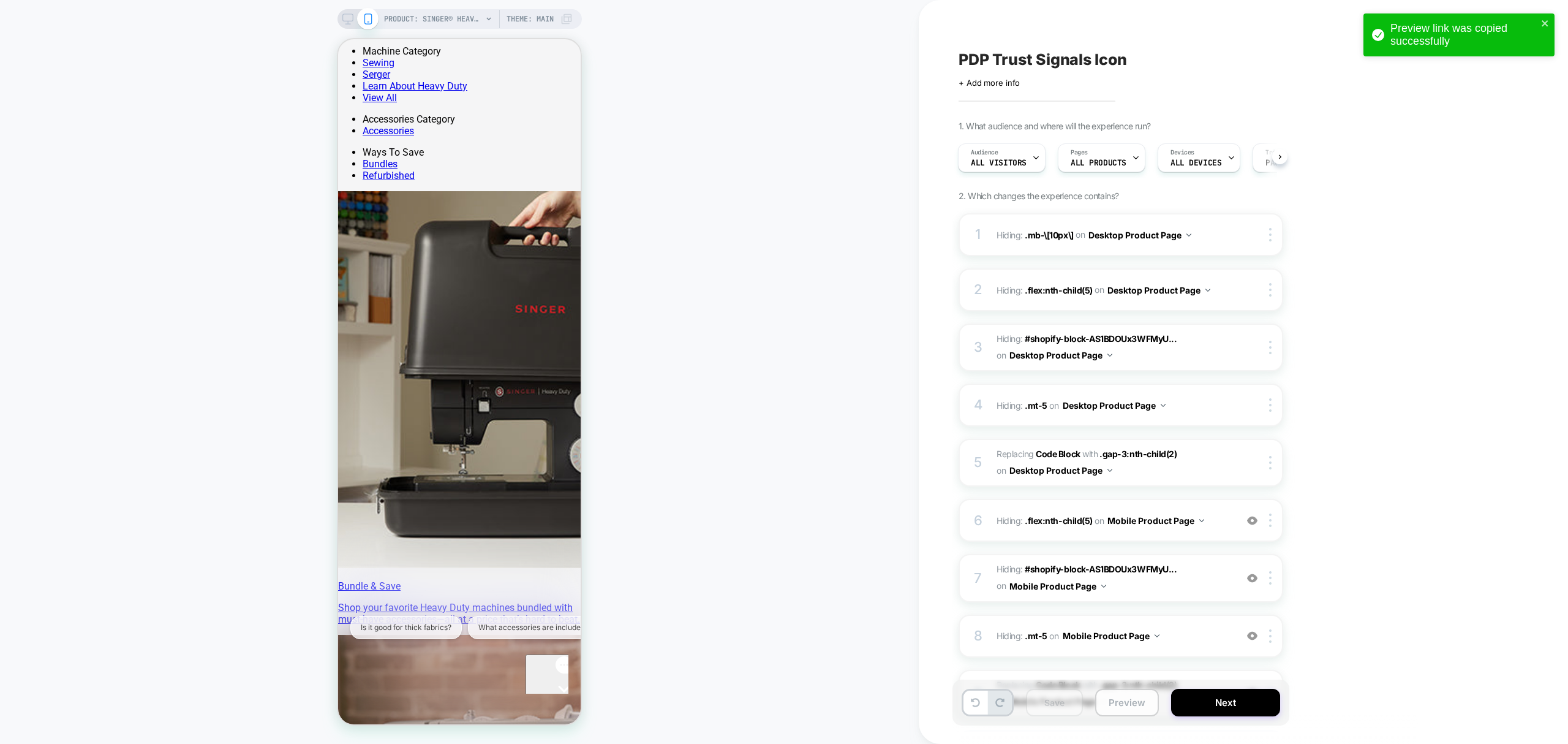
click at [1135, 692] on button "Preview" at bounding box center [1126, 702] width 64 height 27
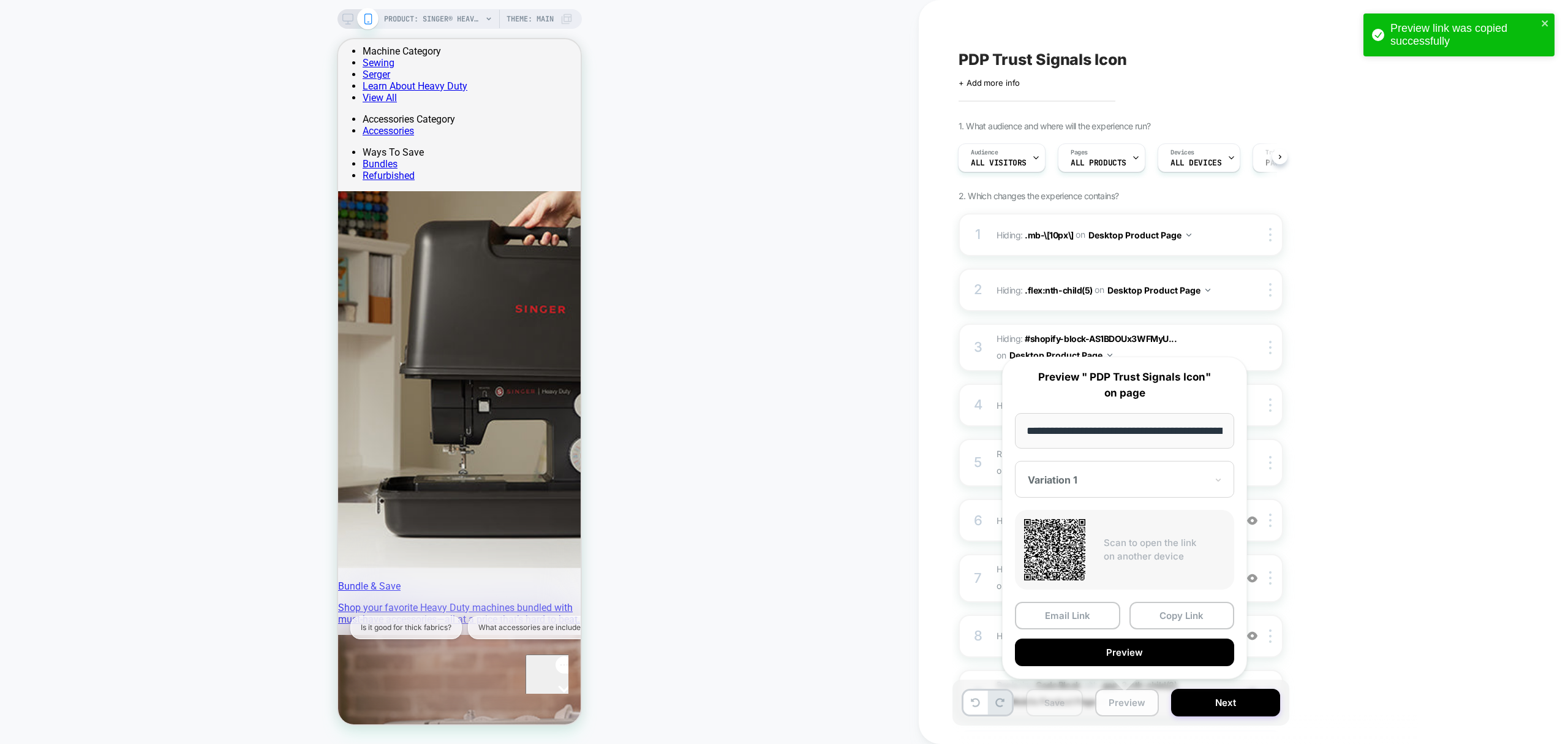
scroll to position [0, 343]
click at [1190, 610] on button "Copy Link" at bounding box center [1182, 616] width 105 height 27
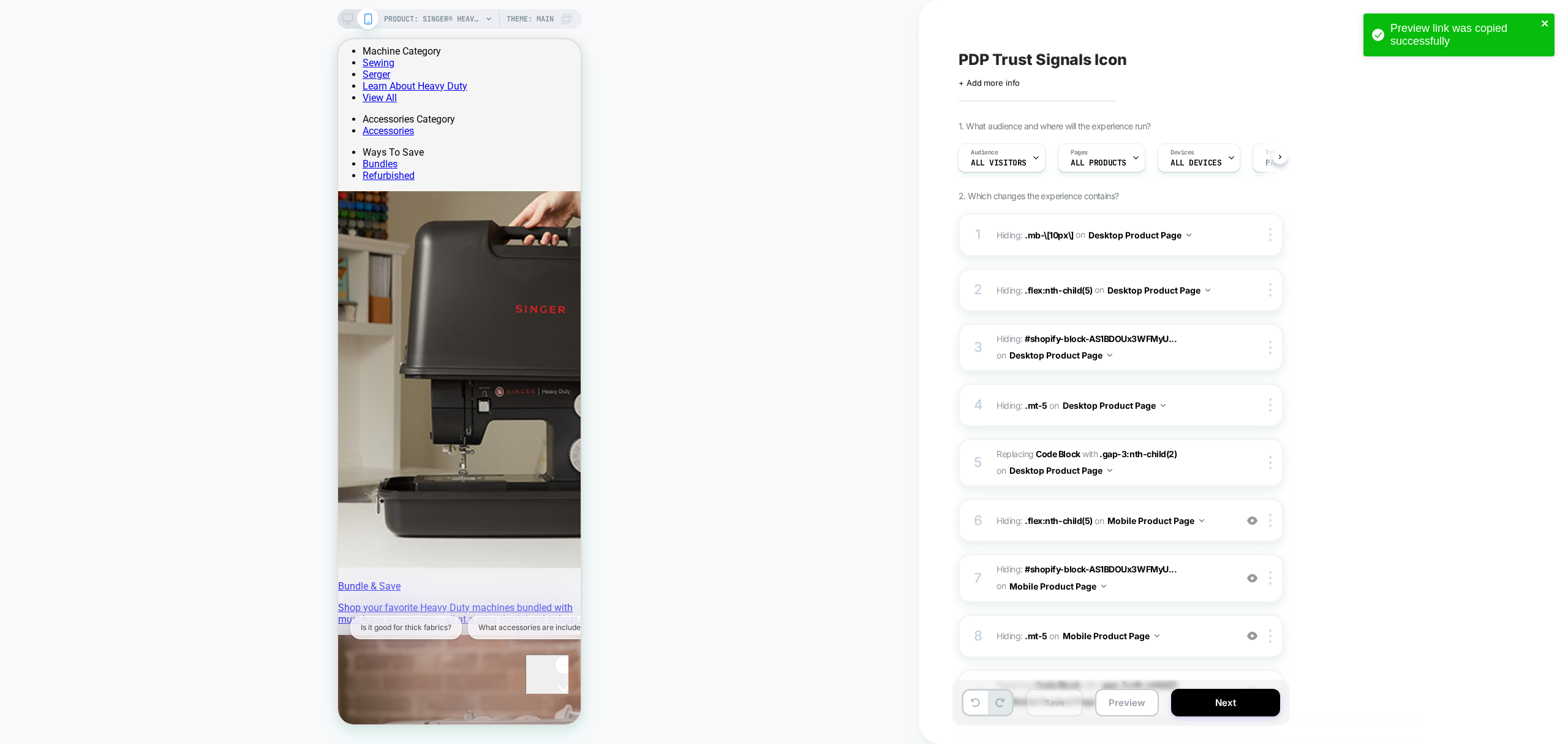
click at [1546, 27] on icon "close" at bounding box center [1545, 24] width 9 height 10
click at [1280, 159] on button at bounding box center [1280, 157] width 15 height 15
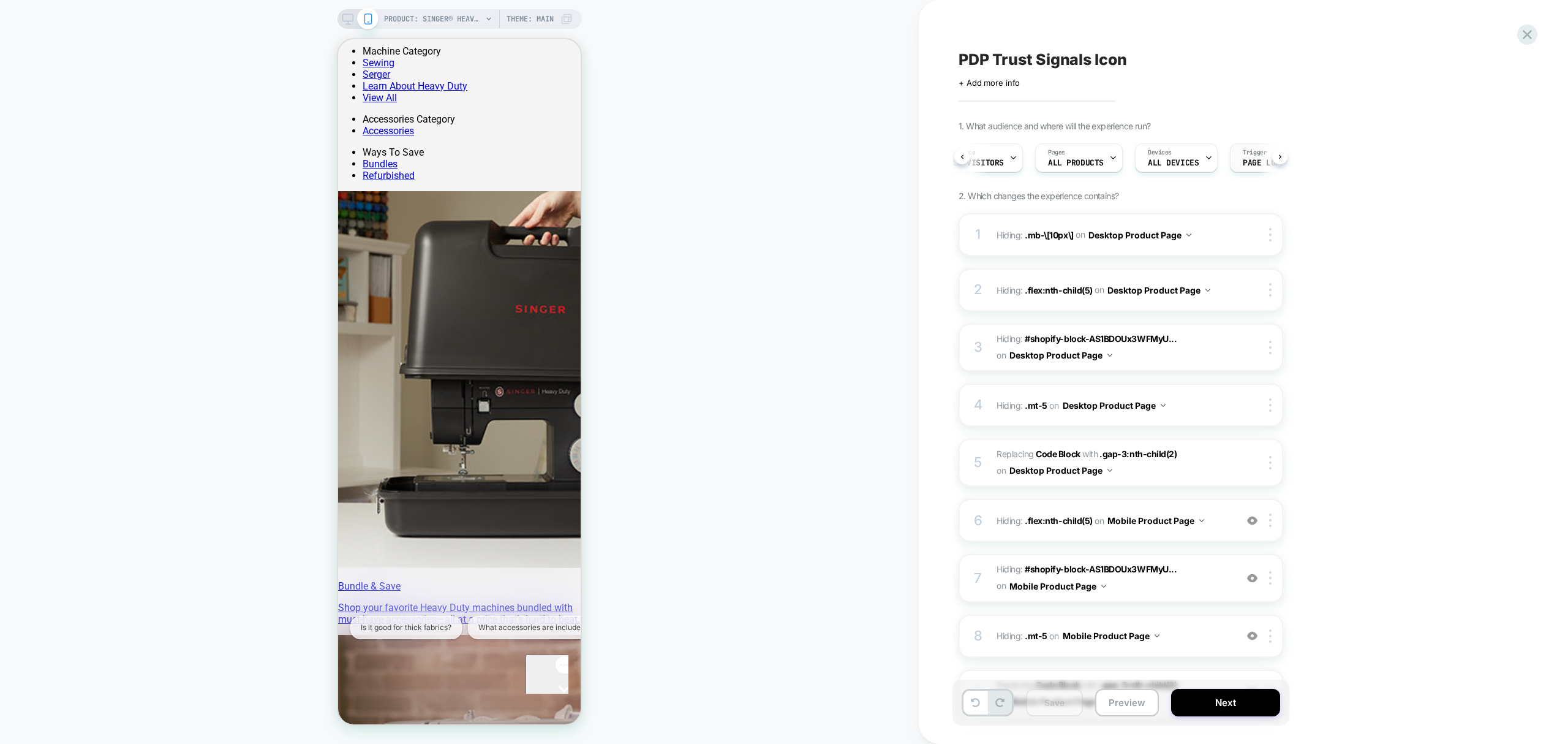
click at [1271, 154] on div "Audience All Visitors Pages ALL PRODUCTS Devices ALL DEVICES Trigger Page Load" at bounding box center [1121, 157] width 325 height 41
click at [1270, 154] on div "Trigger Page Load" at bounding box center [1258, 157] width 66 height 27
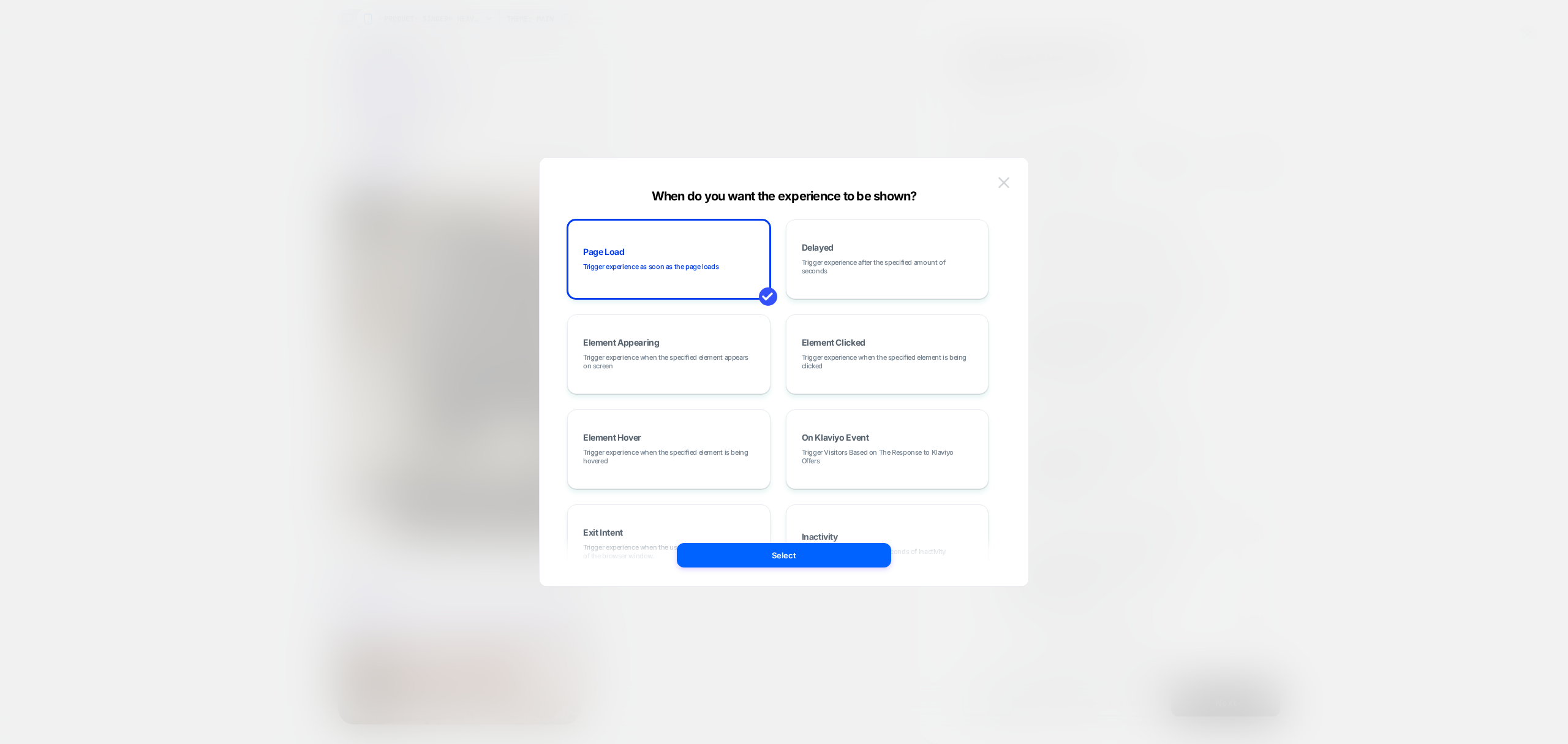
click at [1005, 185] on img at bounding box center [1003, 182] width 11 height 10
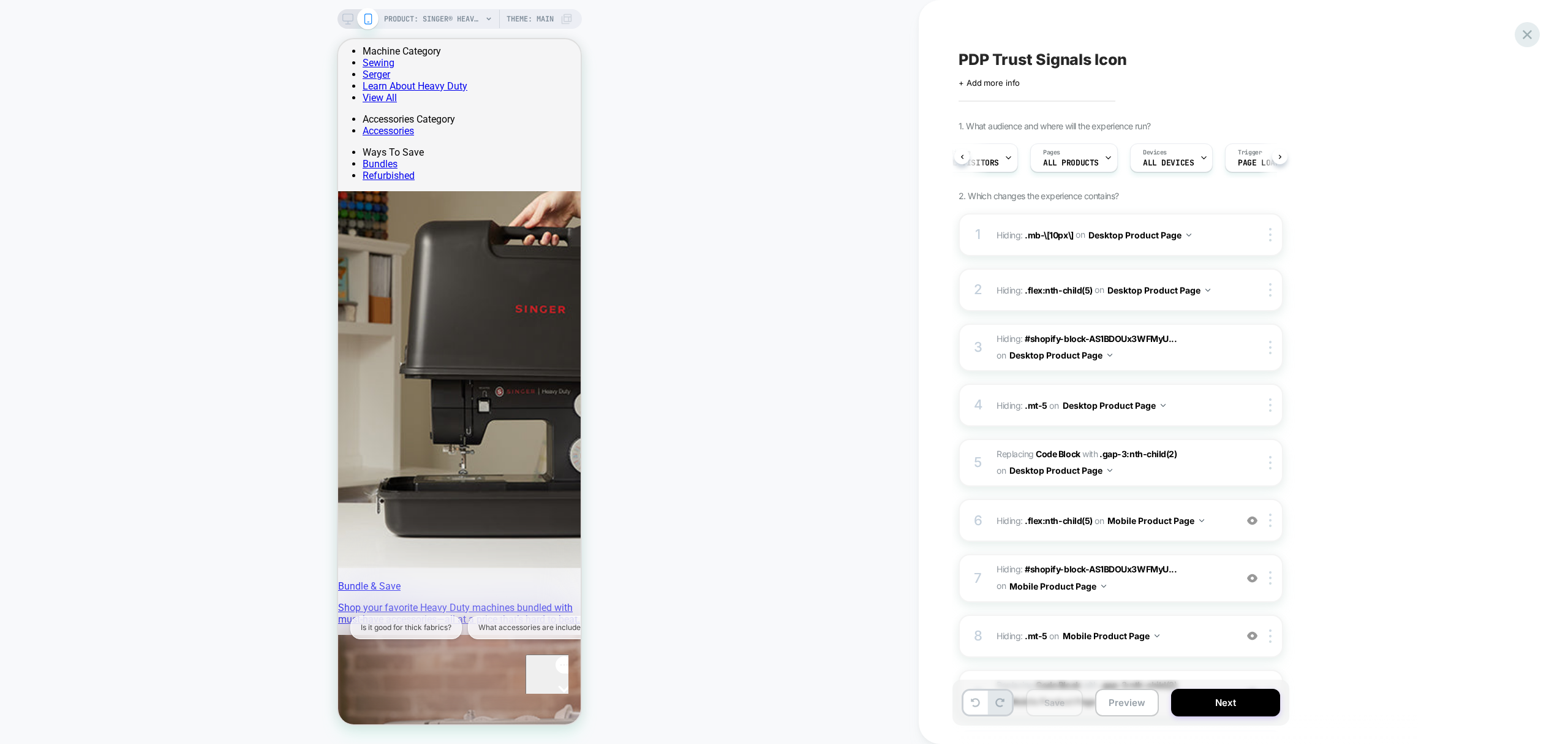
click at [1518, 30] on div at bounding box center [1527, 35] width 26 height 26
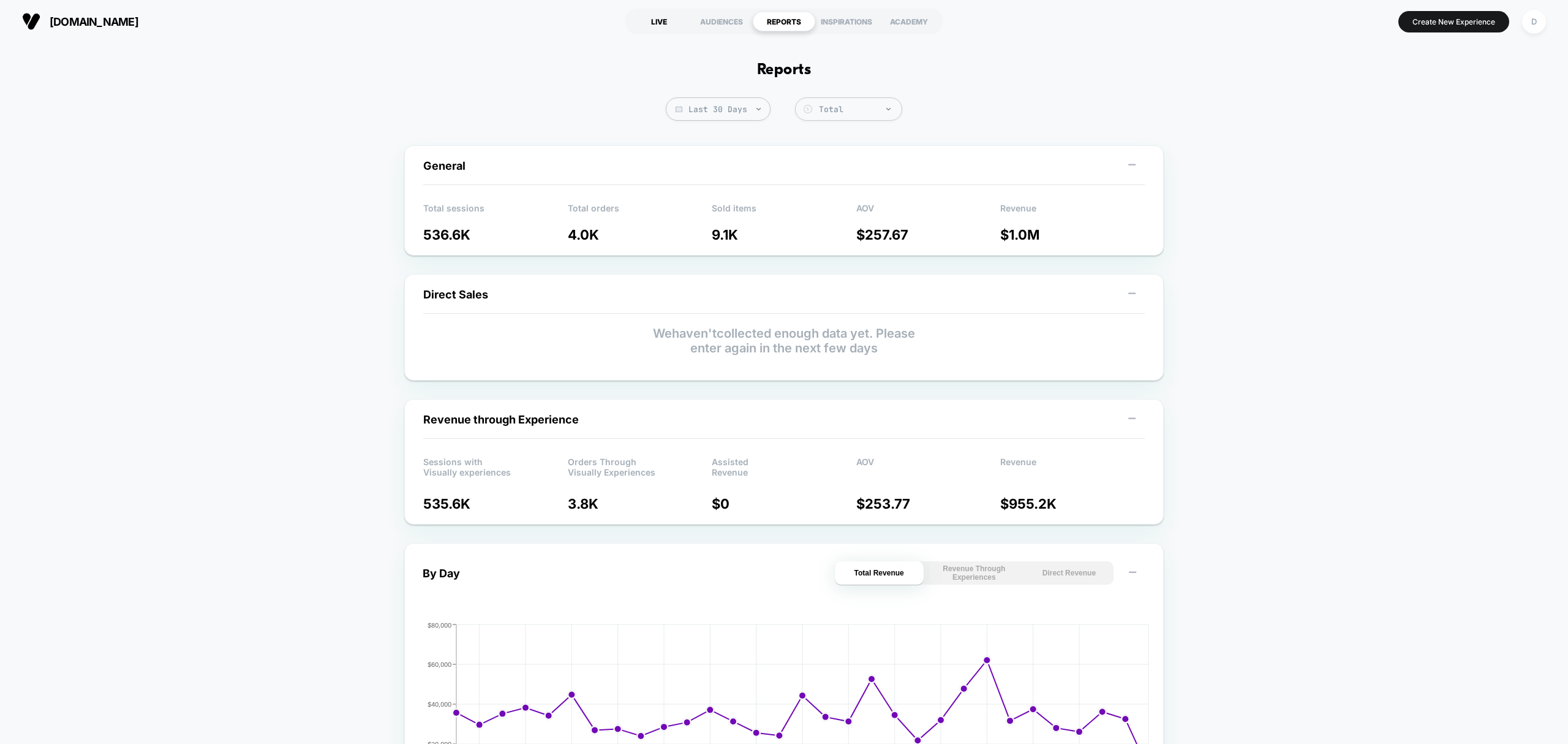
click at [654, 18] on div "LIVE" at bounding box center [659, 21] width 62 height 20
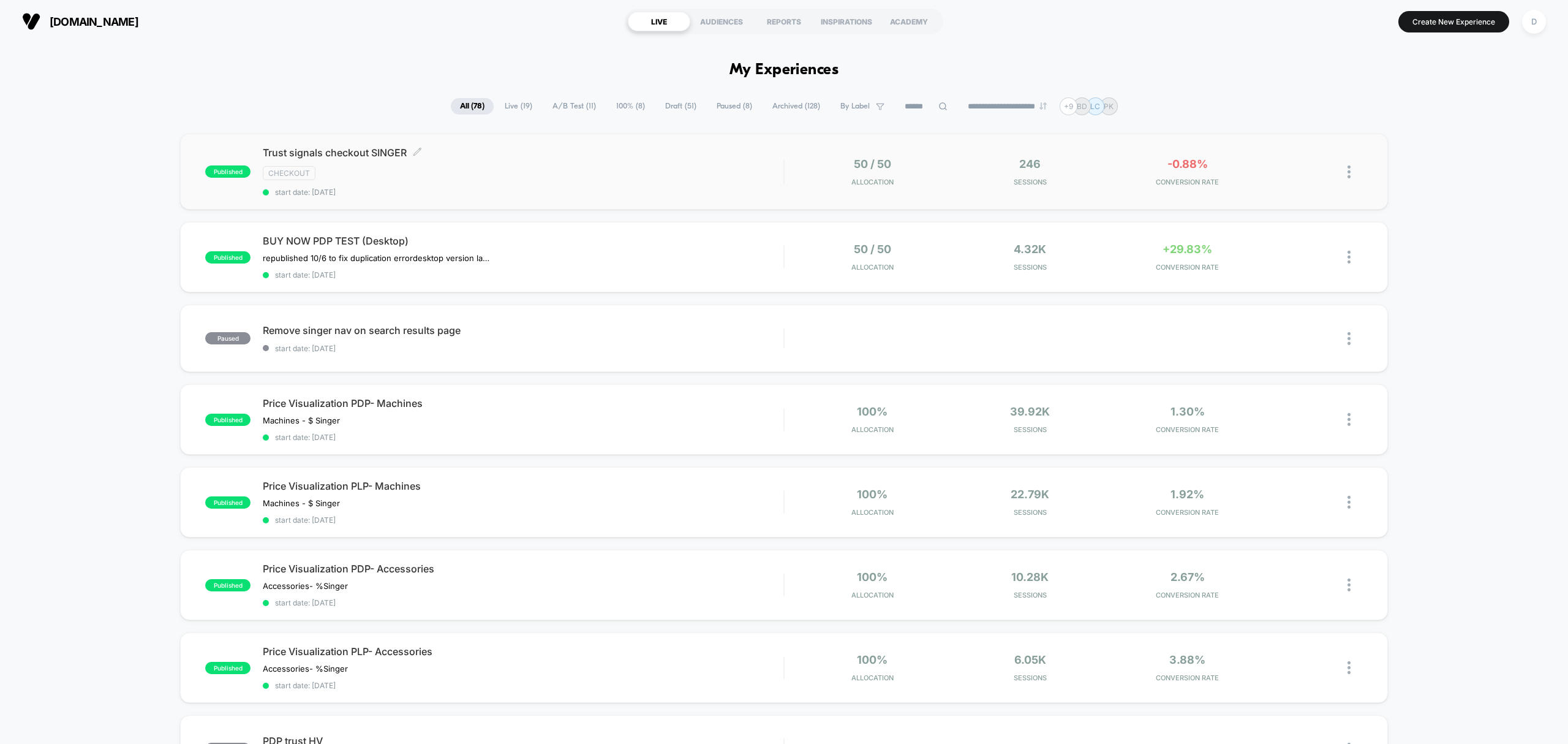
click at [537, 187] on div "Trust signals checkout SINGER Click to edit experience details Click to edit ex…" at bounding box center [523, 171] width 521 height 50
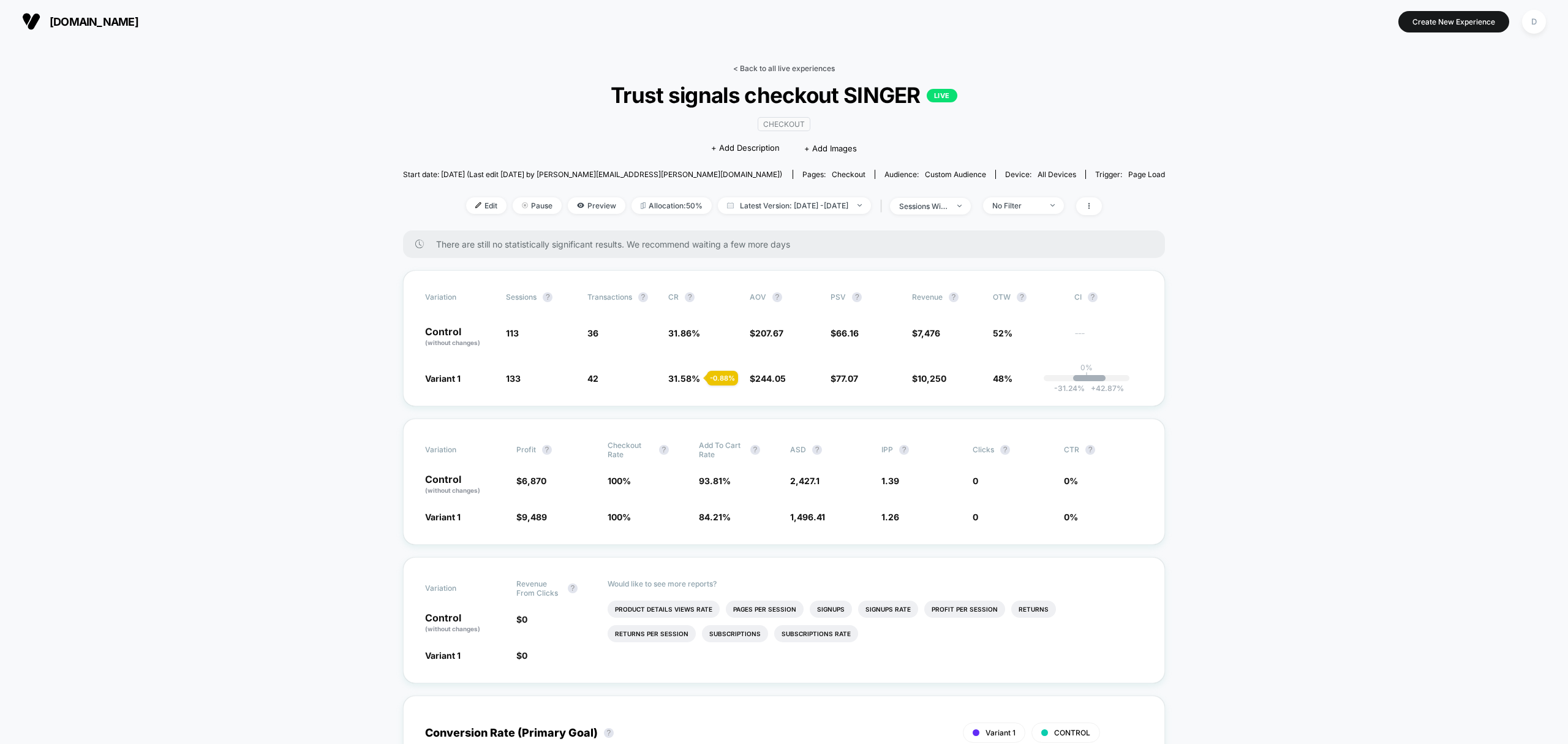
click at [772, 69] on link "< Back to all live experiences" at bounding box center [784, 68] width 102 height 9
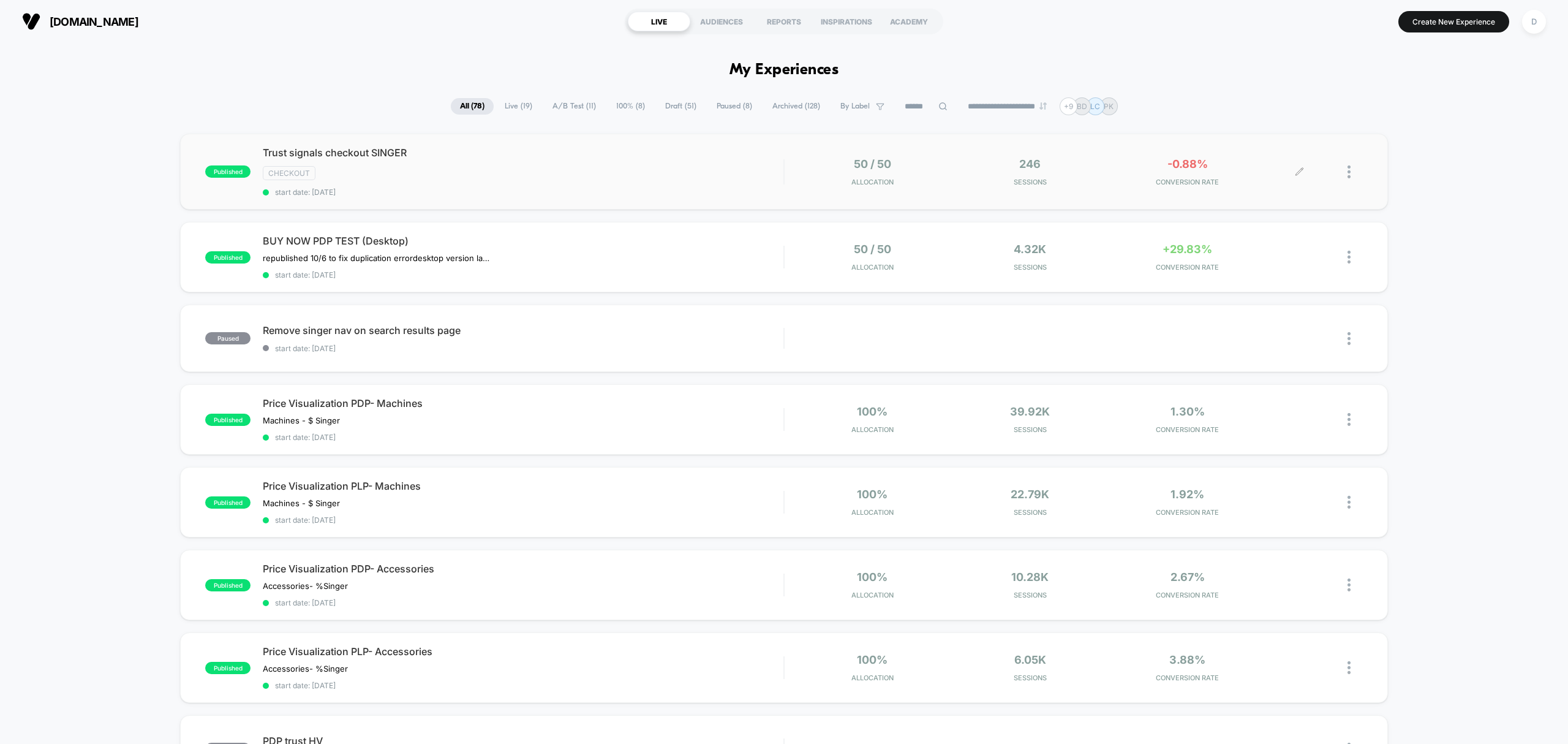
click at [1343, 169] on div at bounding box center [1331, 172] width 63 height 29
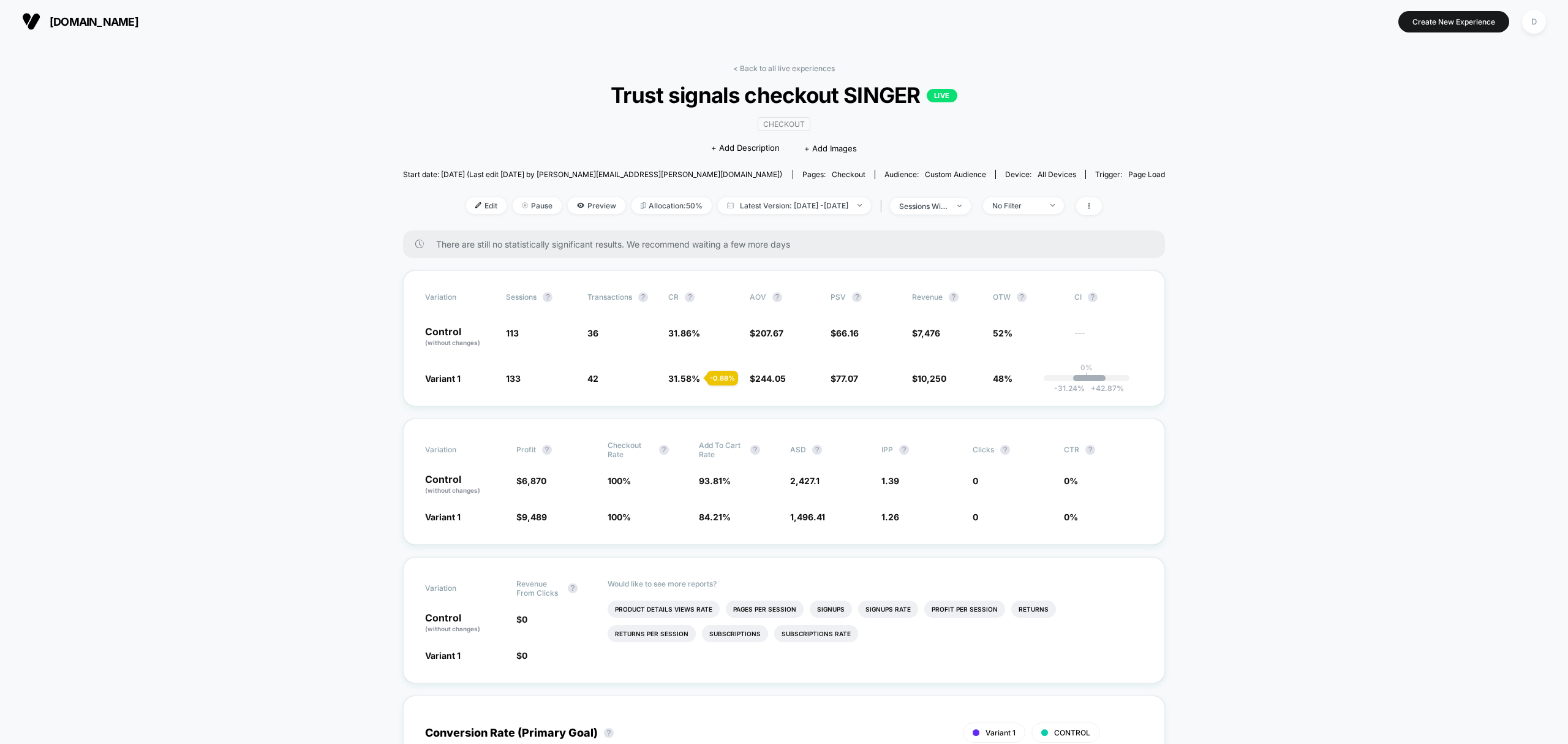
click at [767, 65] on link "< Back to all live experiences" at bounding box center [784, 68] width 102 height 9
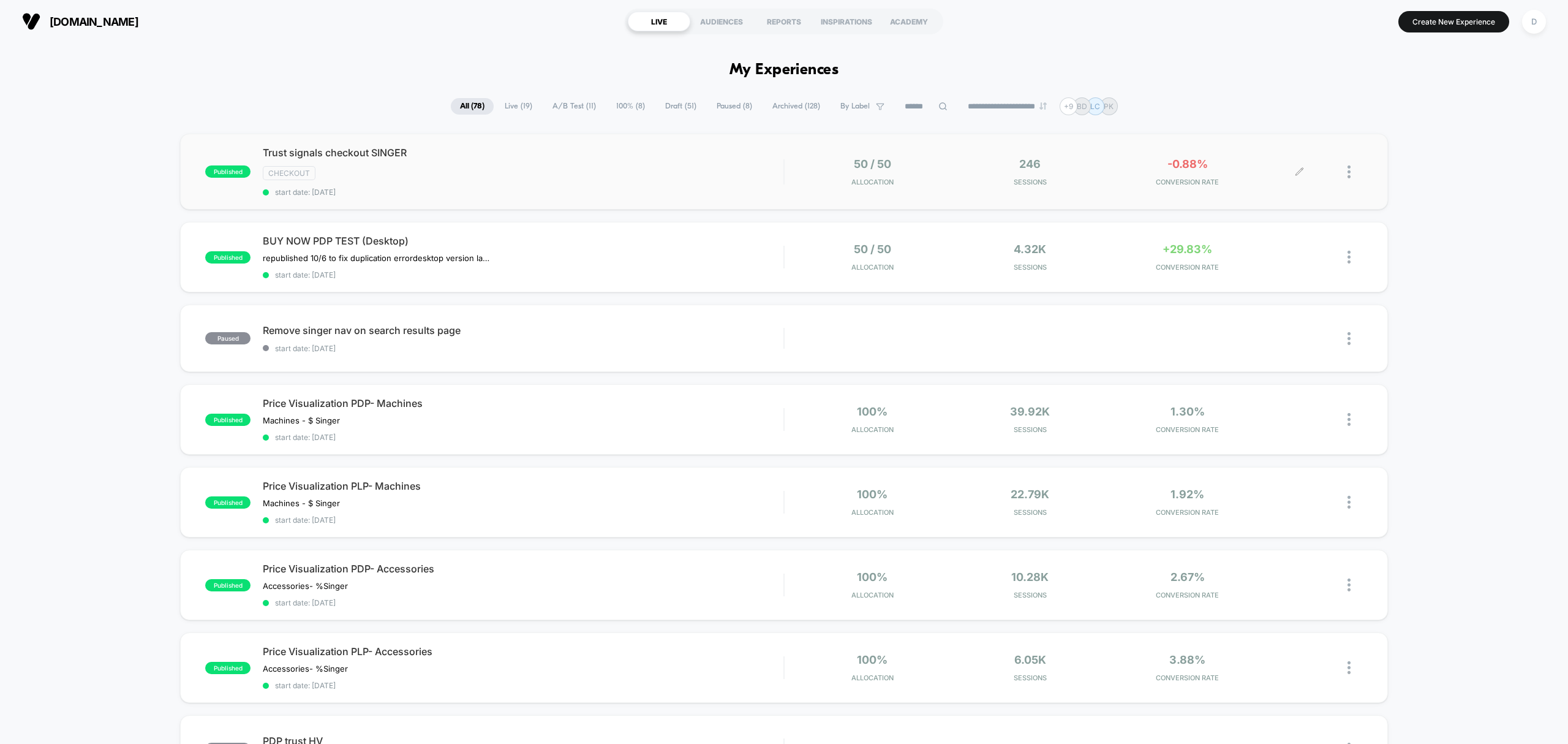
click at [1345, 175] on div at bounding box center [1331, 172] width 63 height 29
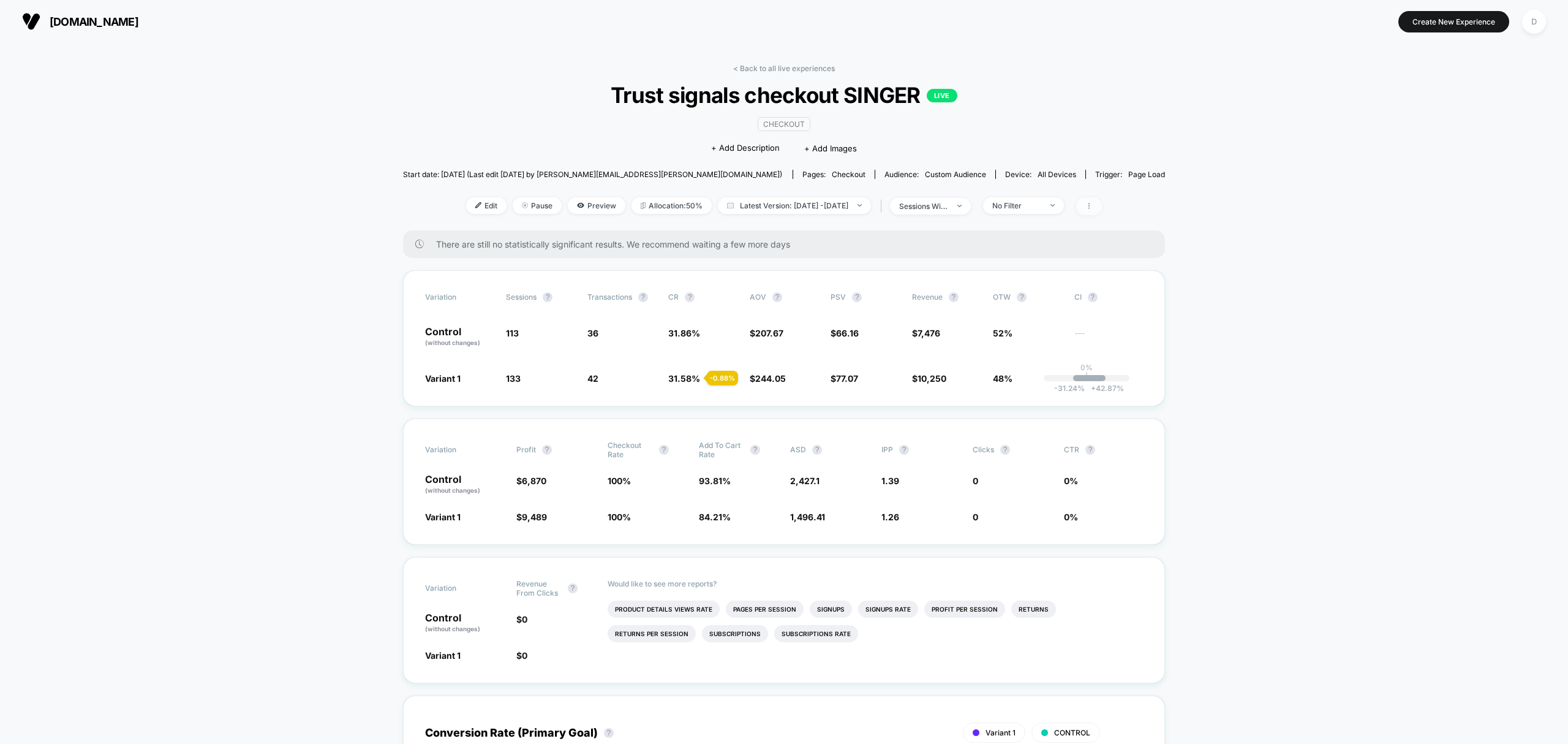
click at [1092, 207] on icon at bounding box center [1089, 206] width 8 height 8
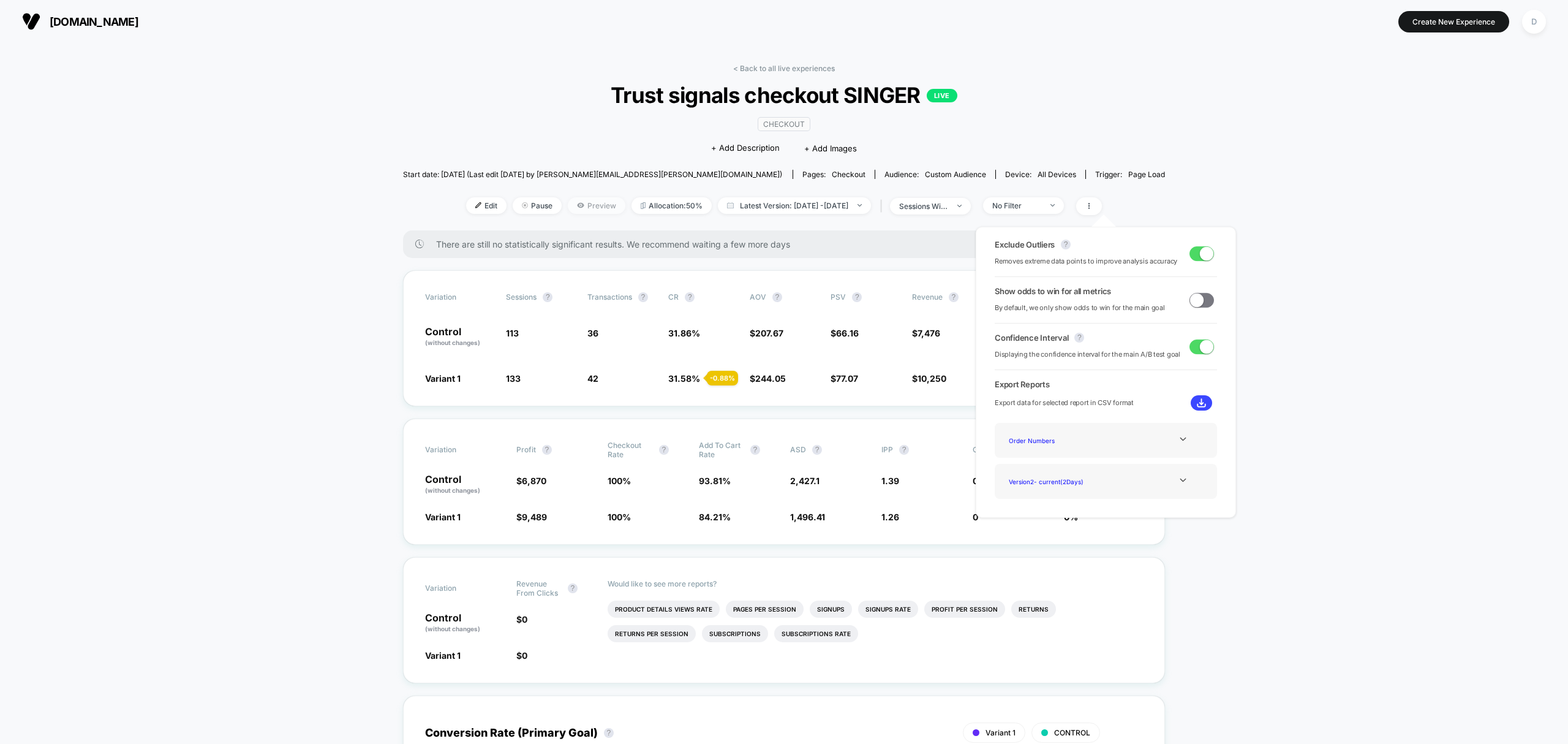
click at [581, 209] on span "Preview" at bounding box center [596, 205] width 58 height 16
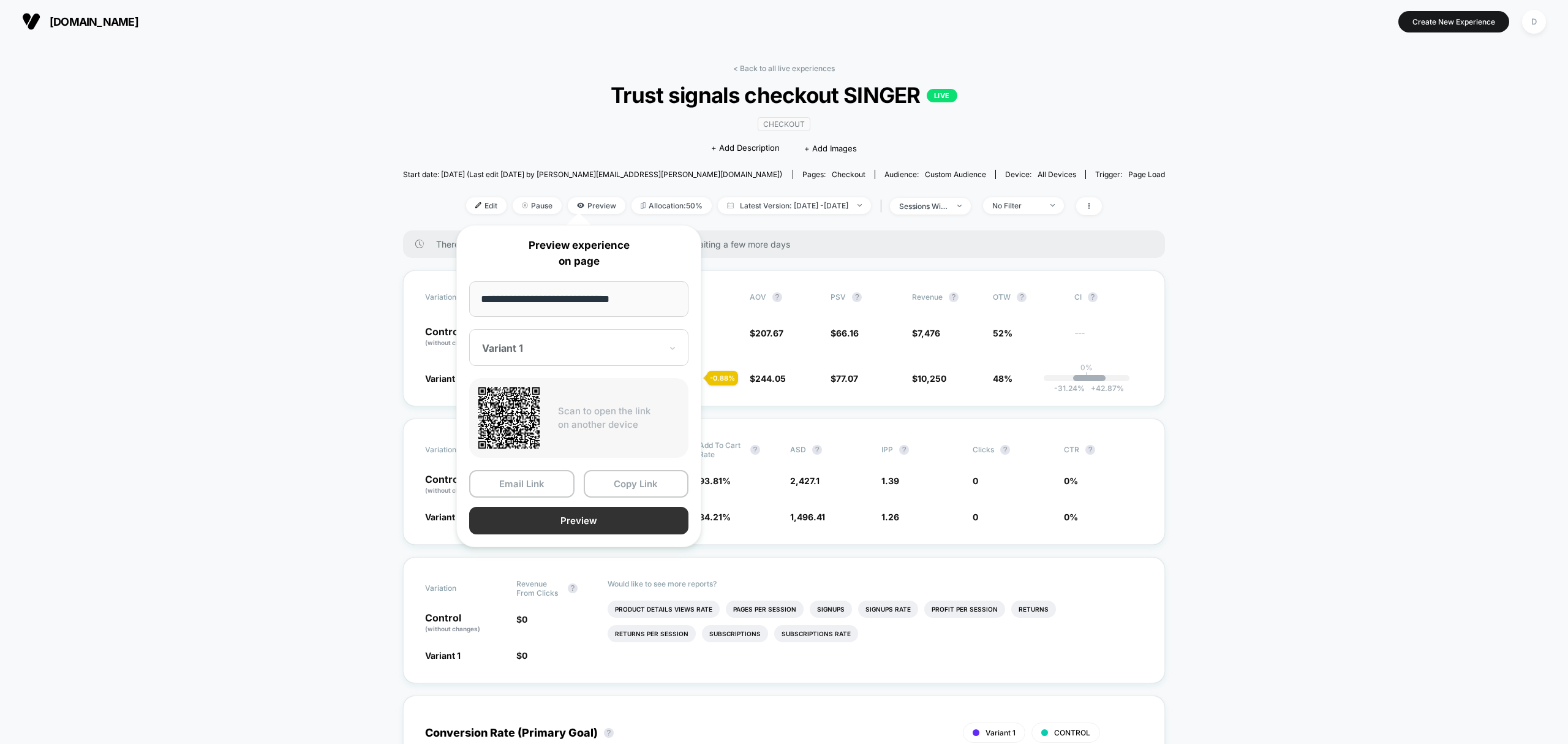
click at [657, 522] on button "Preview" at bounding box center [579, 520] width 220 height 27
